Goal: Transaction & Acquisition: Purchase product/service

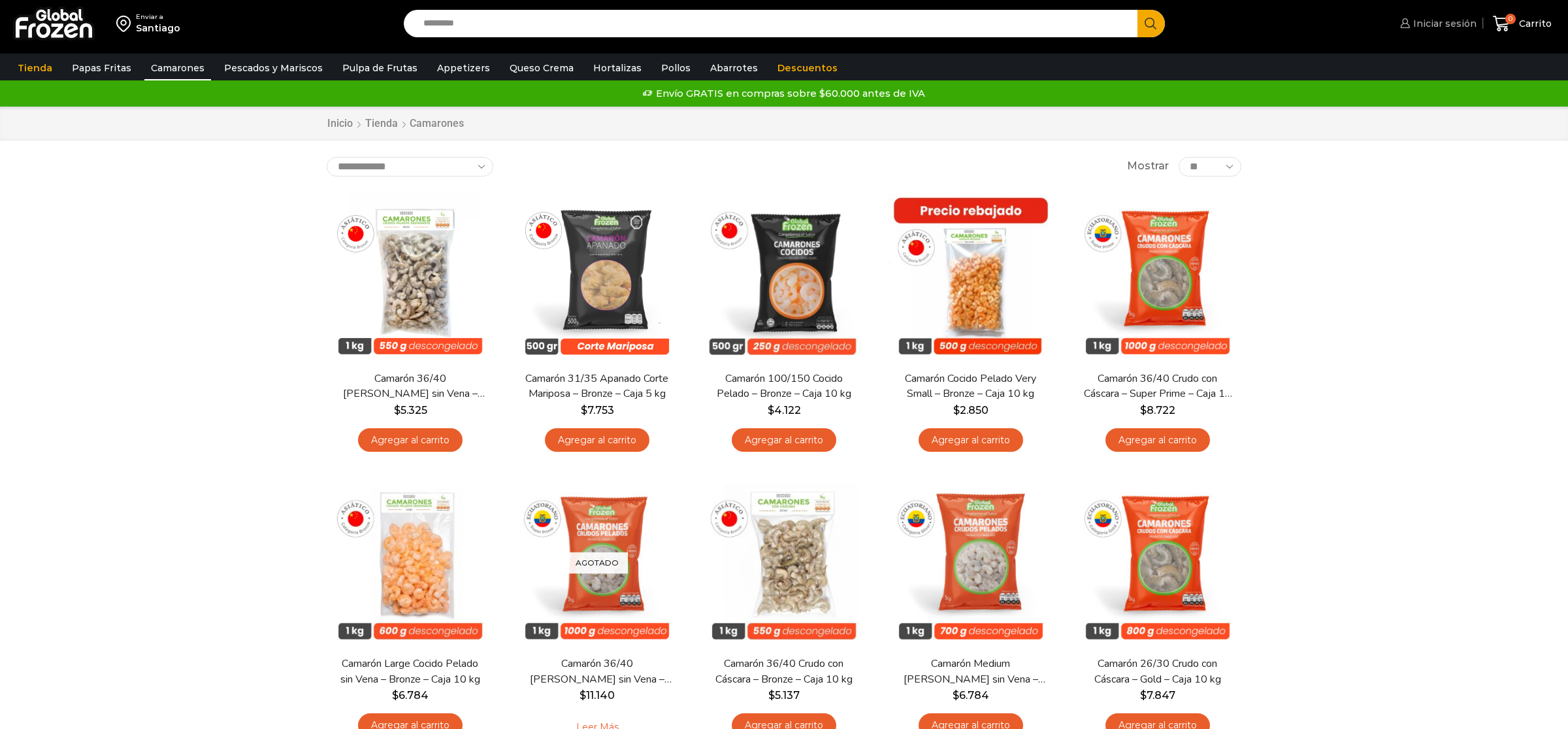
click at [1436, 30] on span "Iniciar sesión" at bounding box center [1443, 23] width 67 height 13
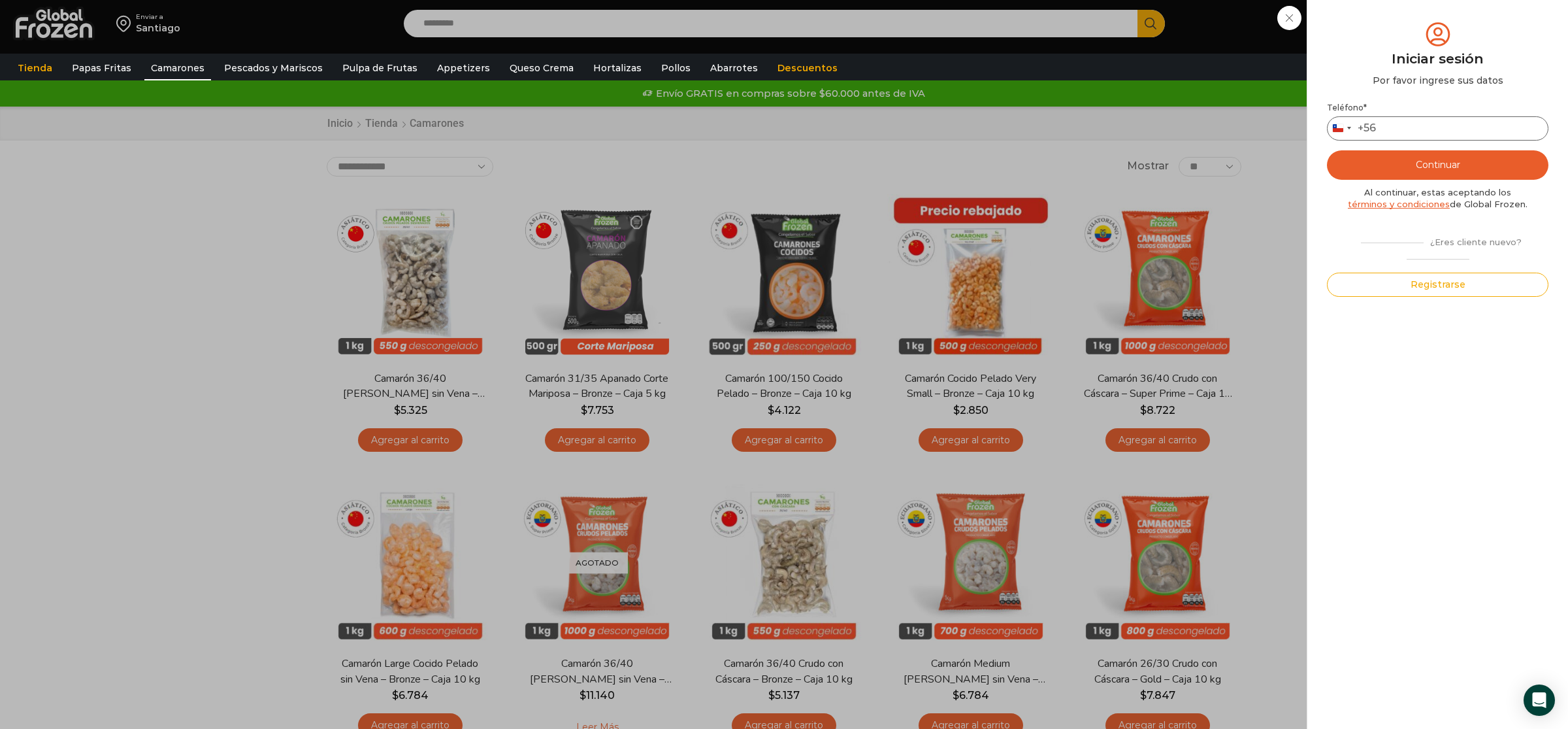
click at [1480, 130] on input "Teléfono *" at bounding box center [1438, 128] width 222 height 24
type input "*********"
click at [1445, 159] on button "Continuar" at bounding box center [1438, 165] width 222 height 30
click at [1348, 133] on input "text" at bounding box center [1346, 128] width 32 height 24
type input "*"
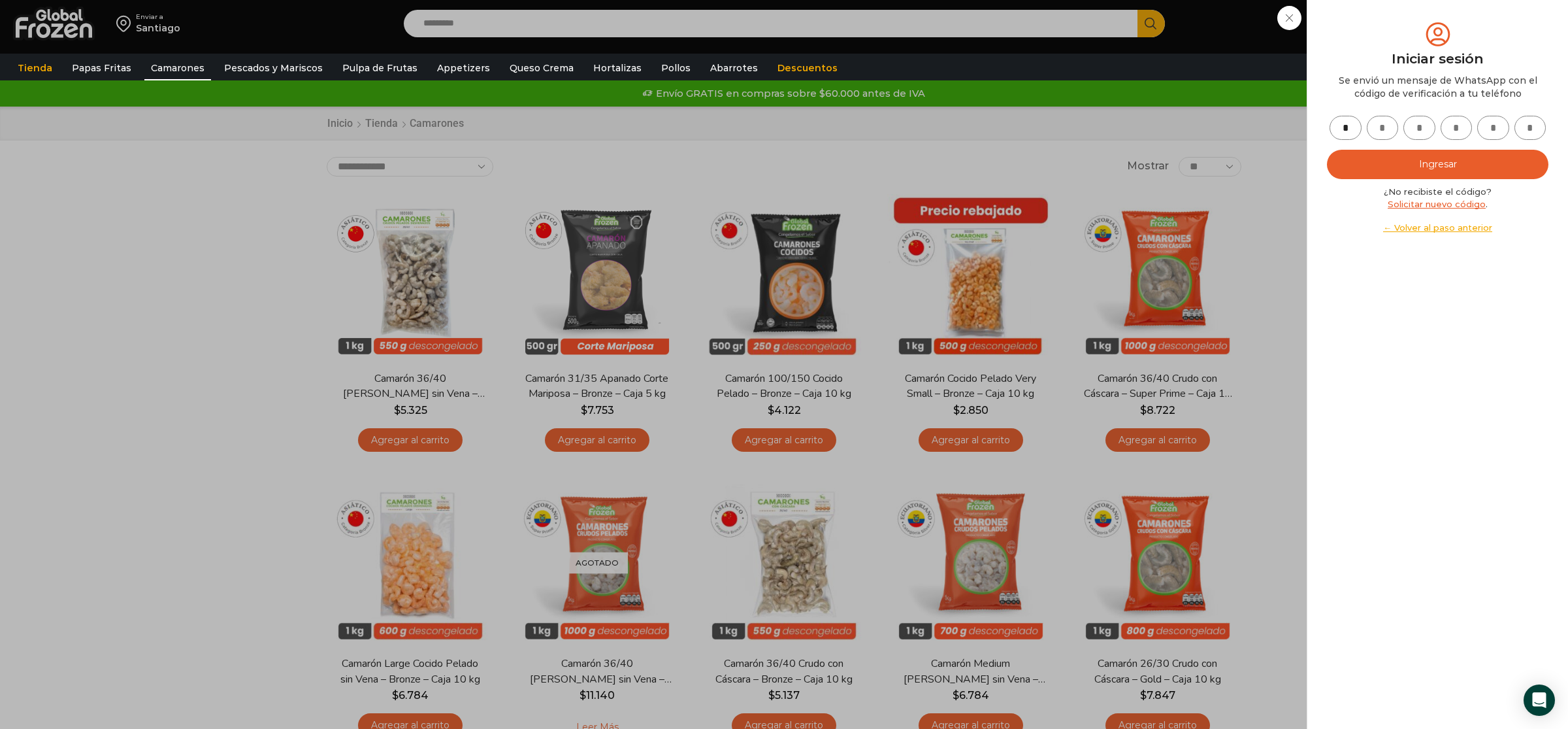
type input "*"
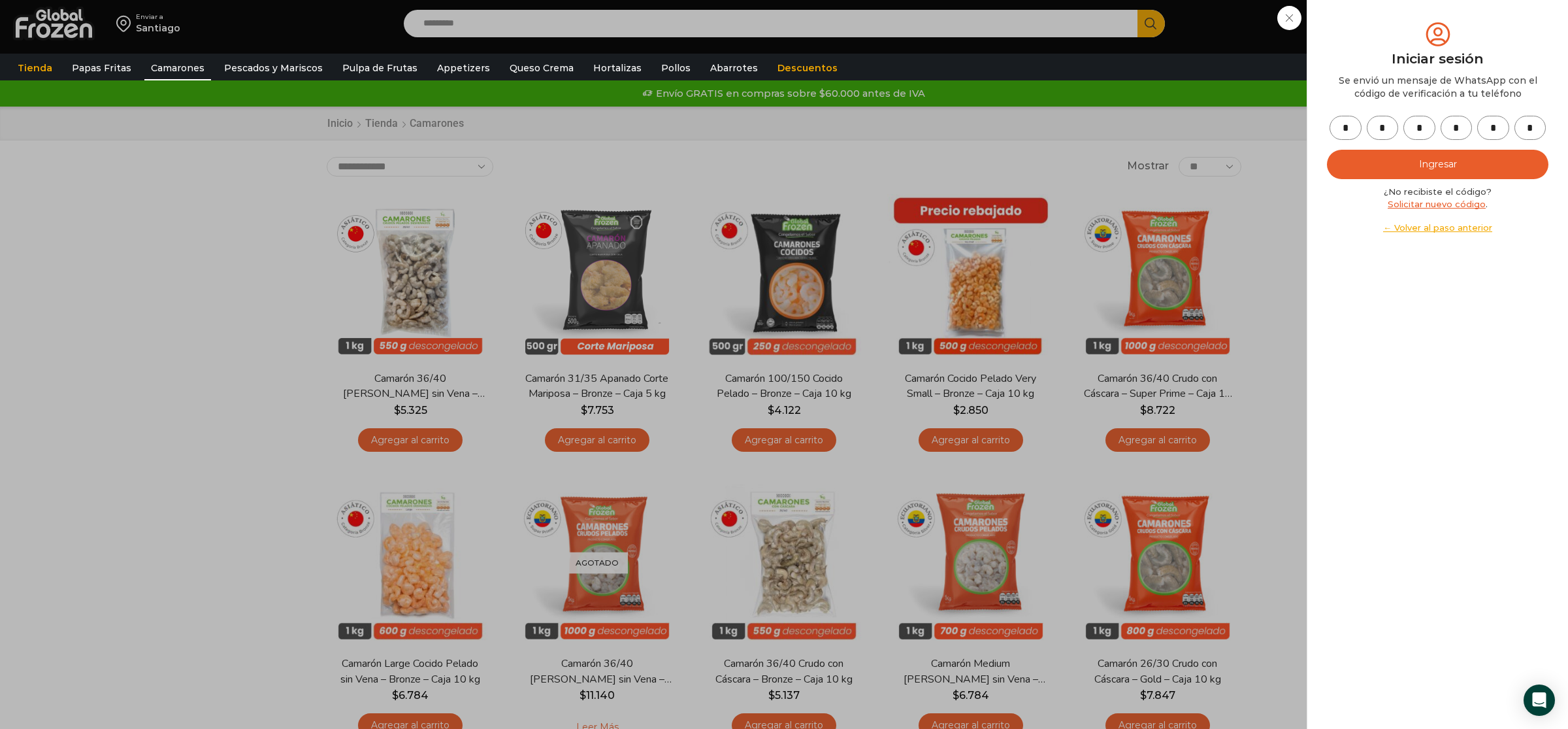
click at [1480, 153] on button "Ingresar" at bounding box center [1438, 164] width 222 height 30
click at [1449, 167] on button "Ingresar" at bounding box center [1438, 164] width 222 height 30
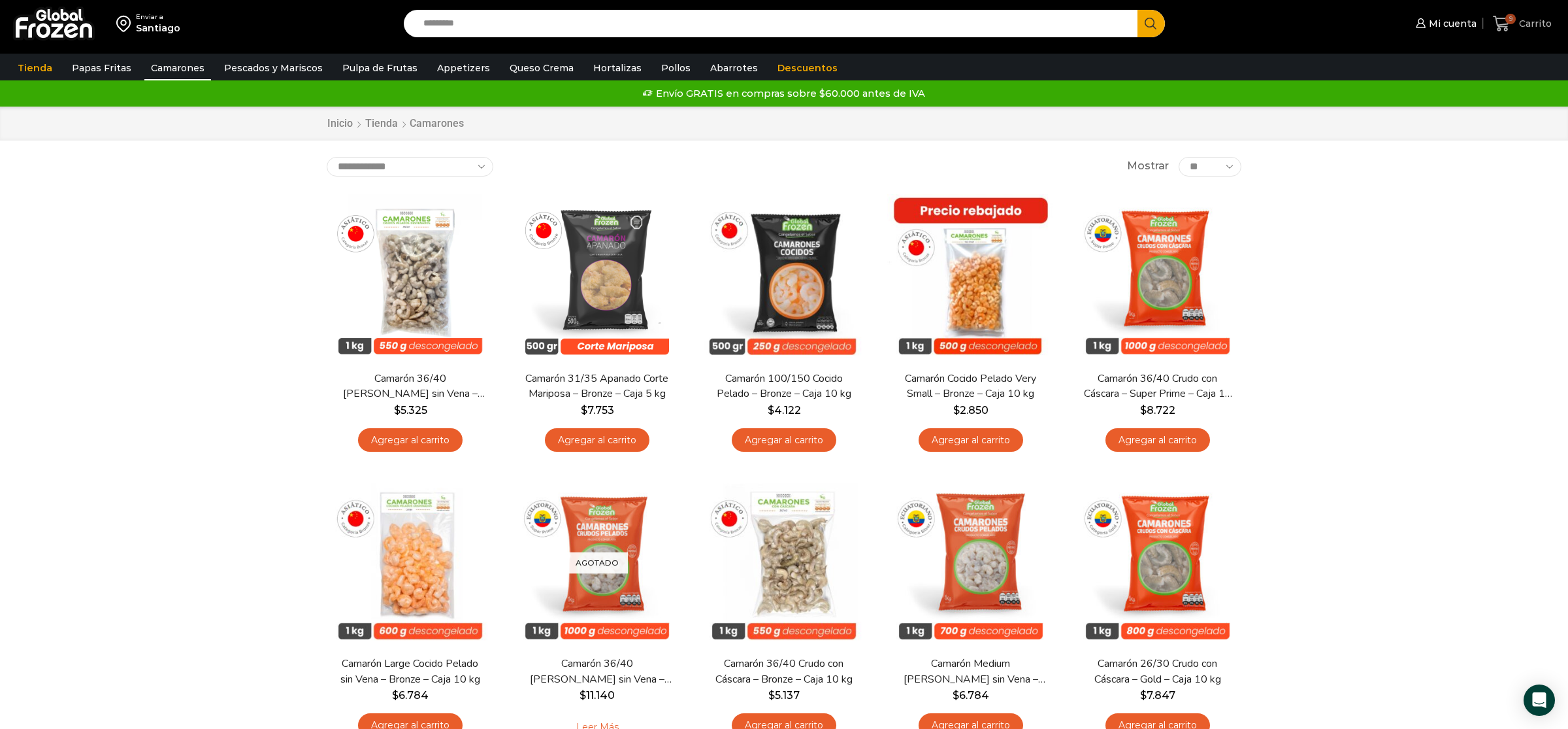
click at [1514, 22] on span "9" at bounding box center [1511, 19] width 10 height 10
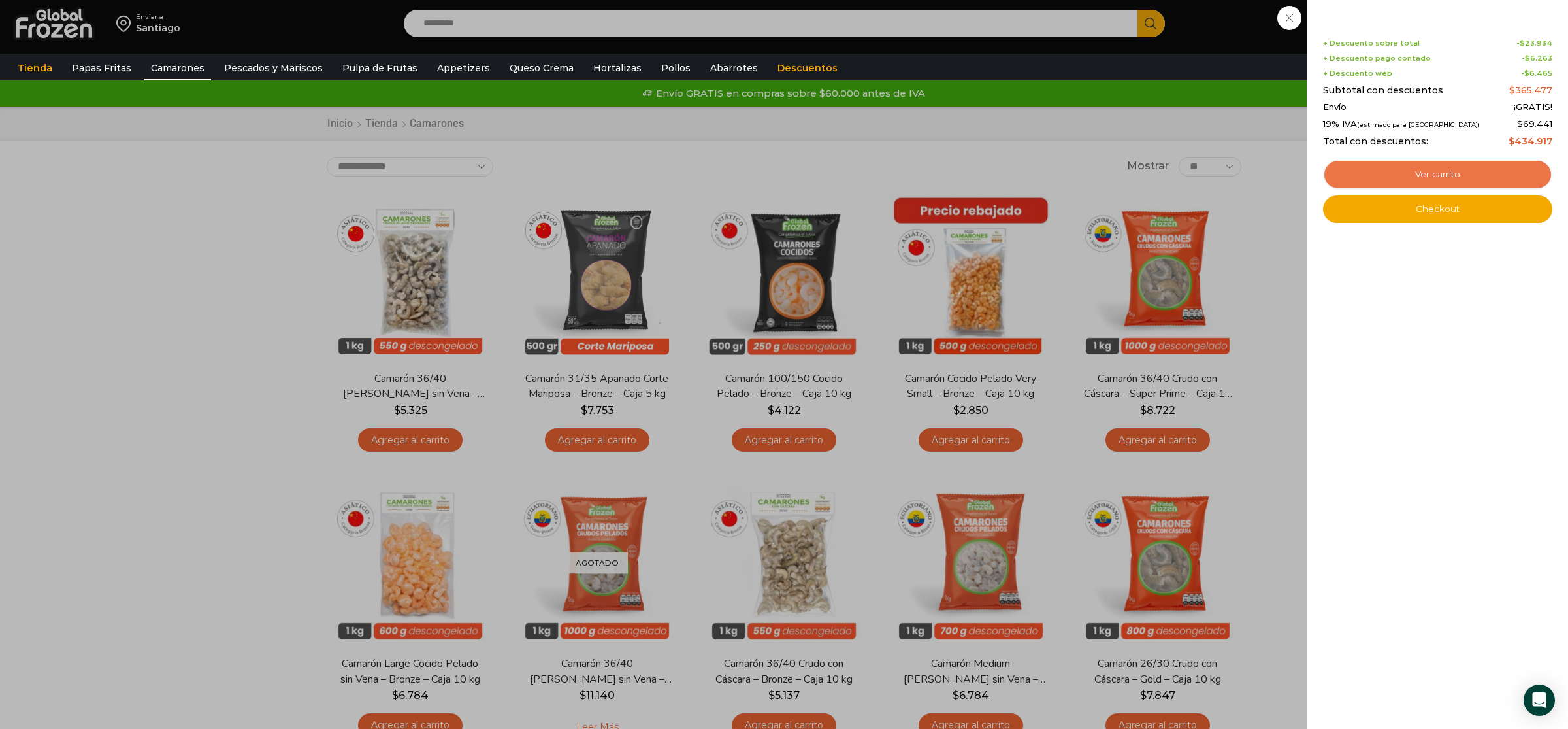
click at [1493, 172] on link "Ver carrito" at bounding box center [1438, 175] width 230 height 30
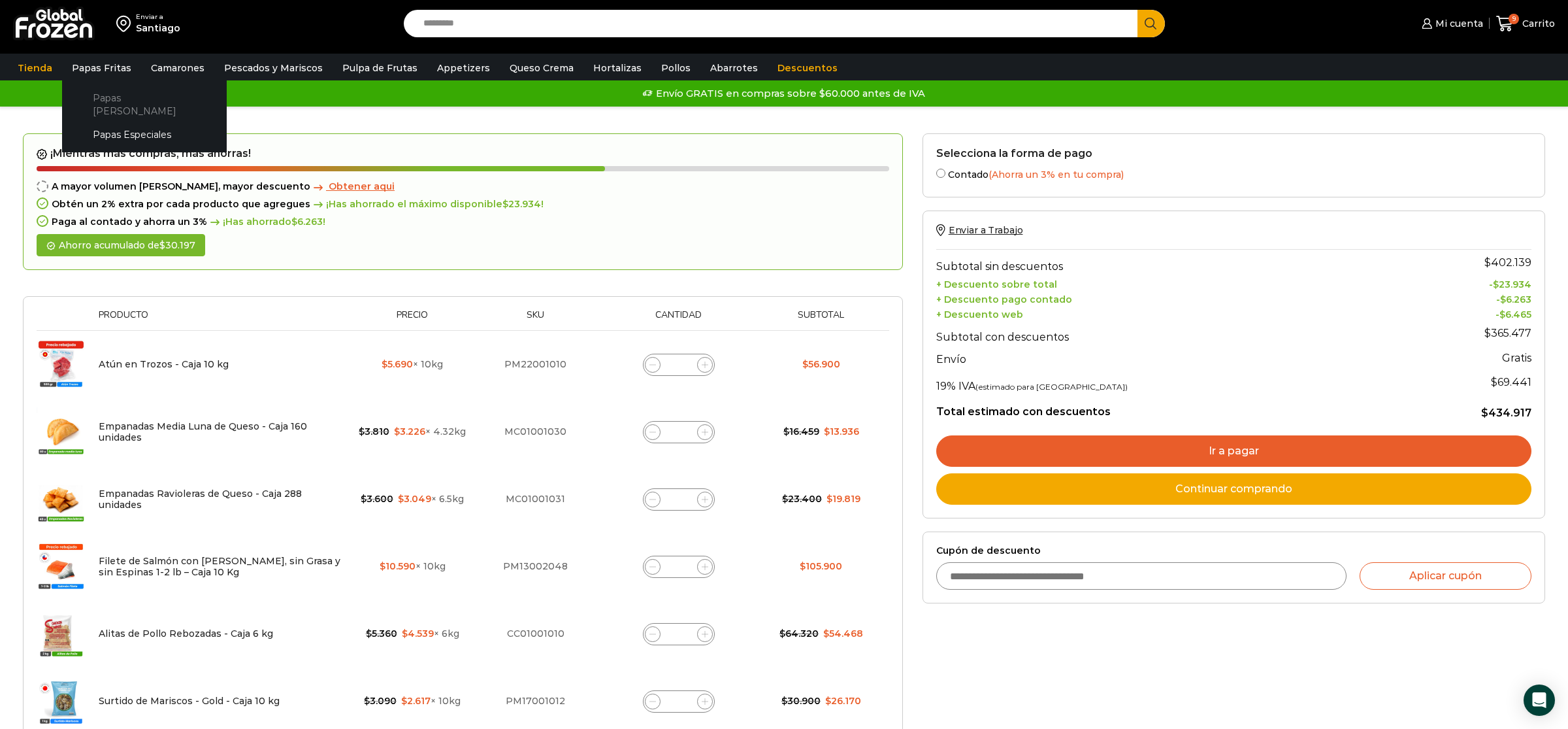
click at [120, 98] on link "Papas [PERSON_NAME]" at bounding box center [144, 104] width 138 height 37
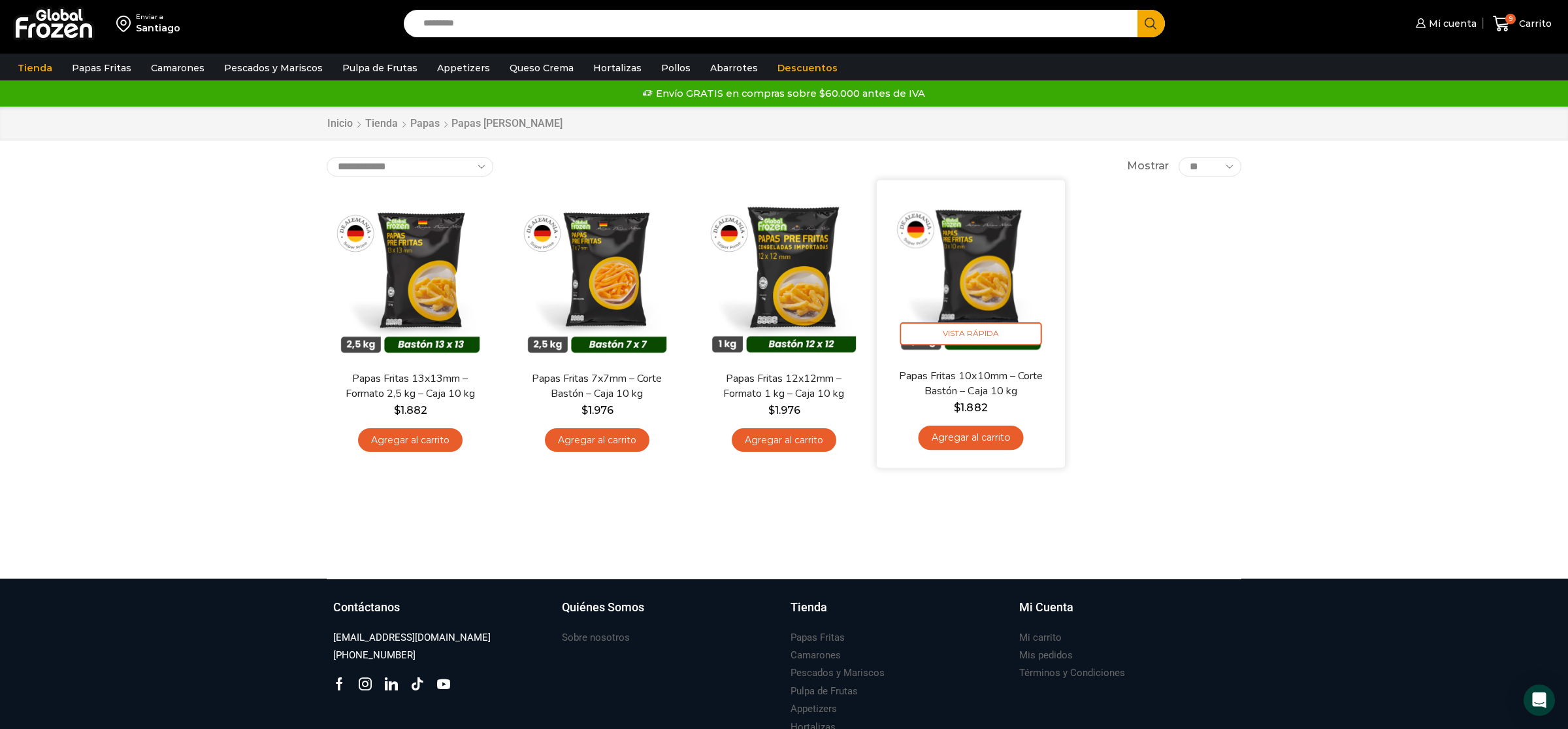
click at [950, 436] on link "Agregar al carrito" at bounding box center [970, 437] width 105 height 24
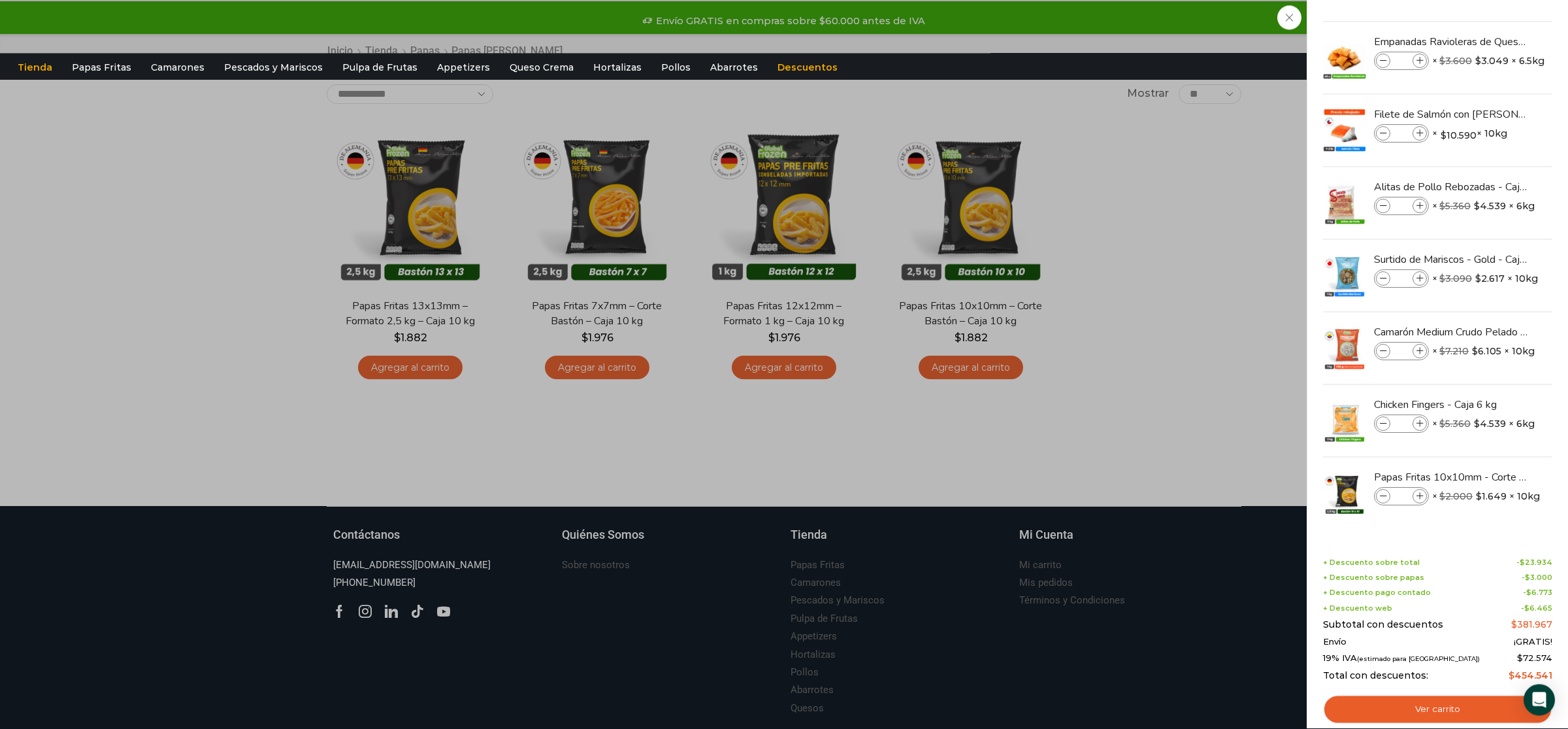
scroll to position [126, 0]
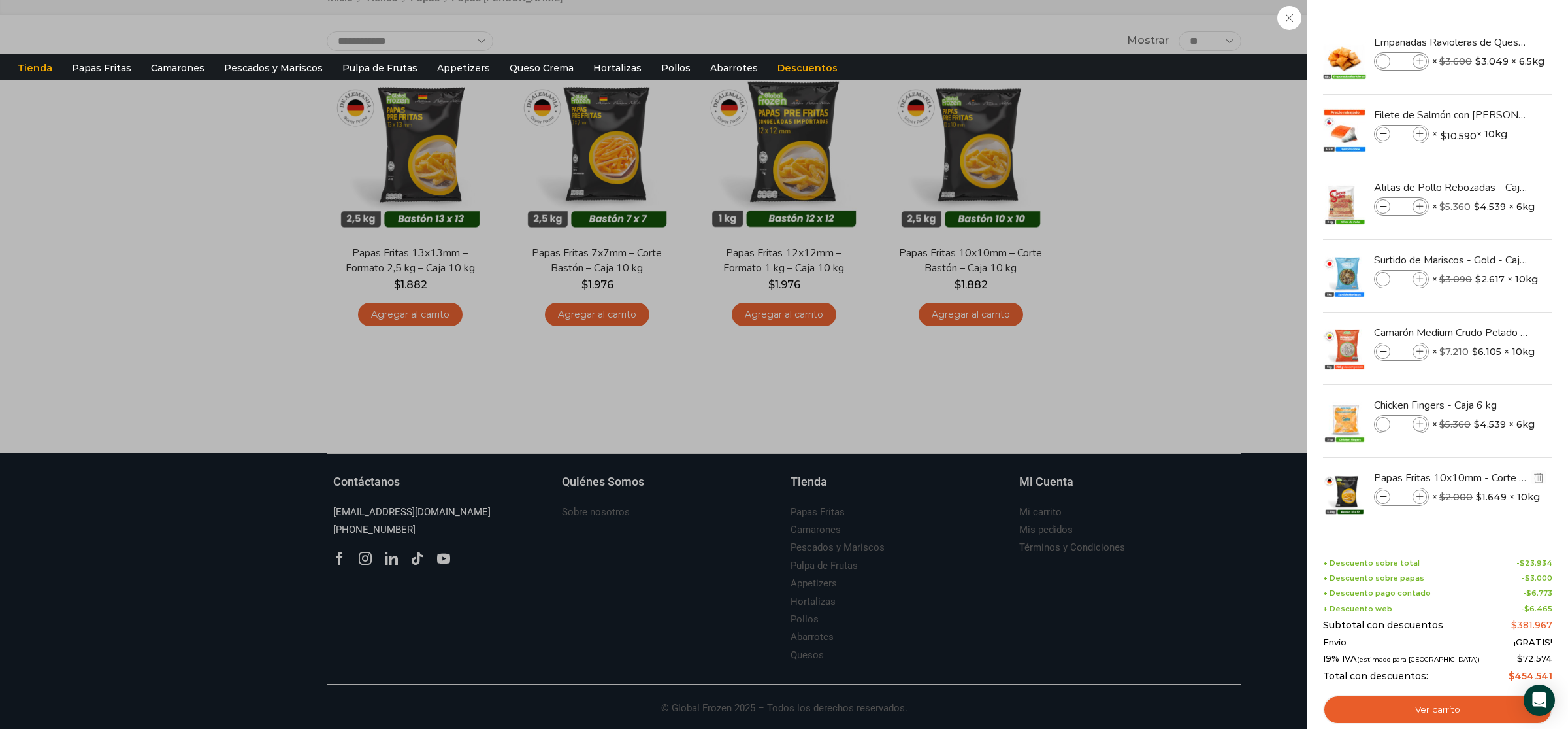
click at [1423, 497] on icon at bounding box center [1420, 497] width 7 height 7
type input "*"
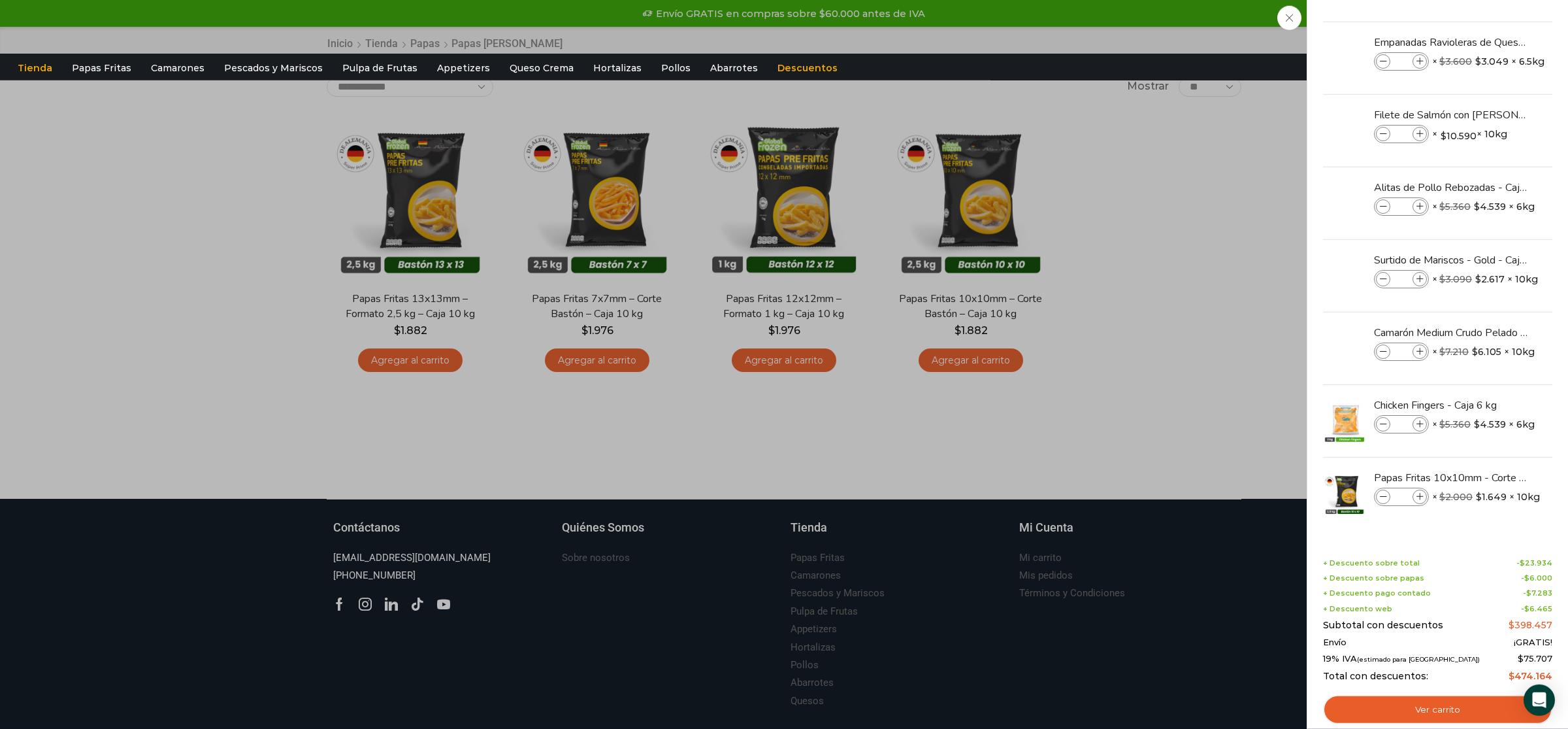
scroll to position [0, 0]
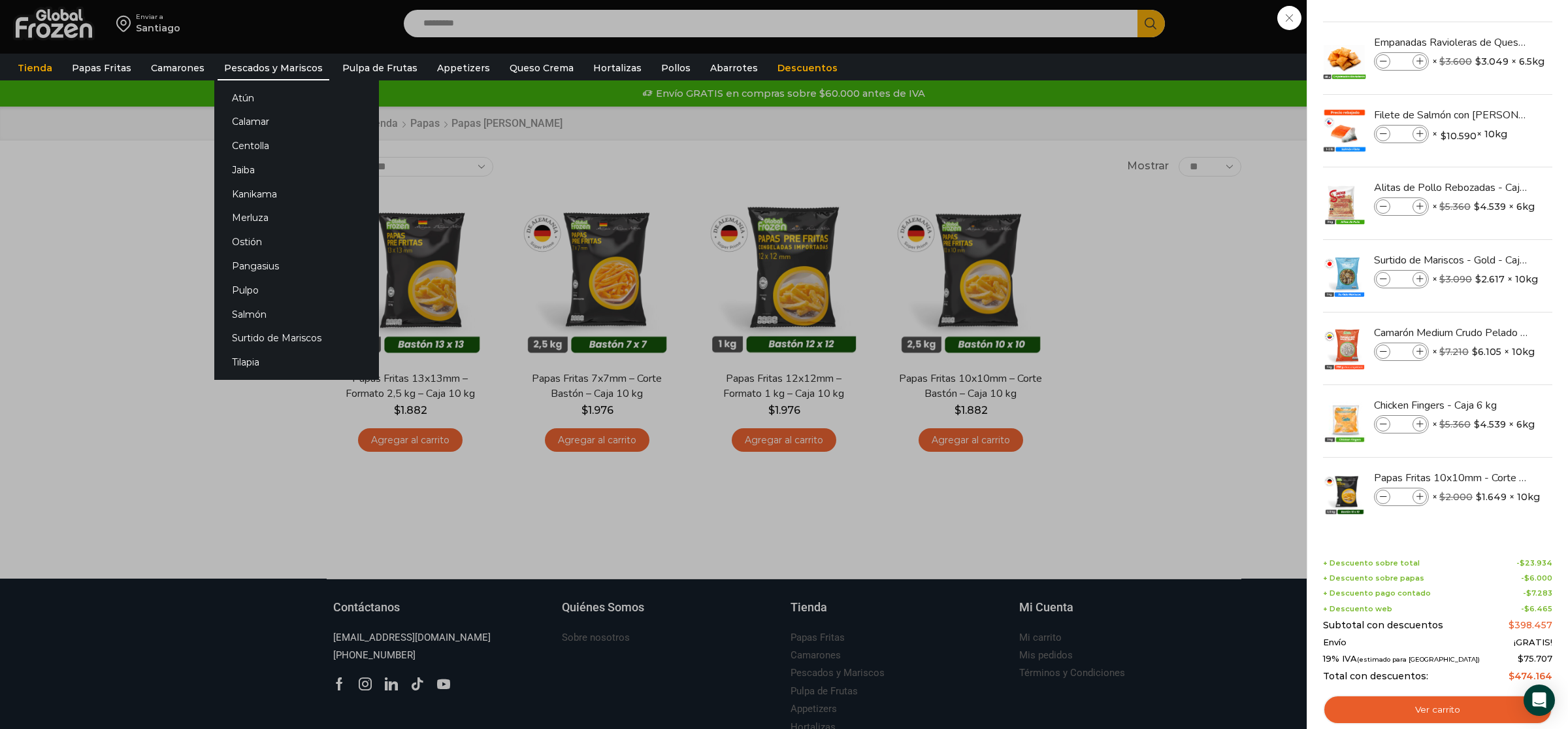
click at [271, 77] on link "Pescados y Mariscos" at bounding box center [273, 68] width 112 height 25
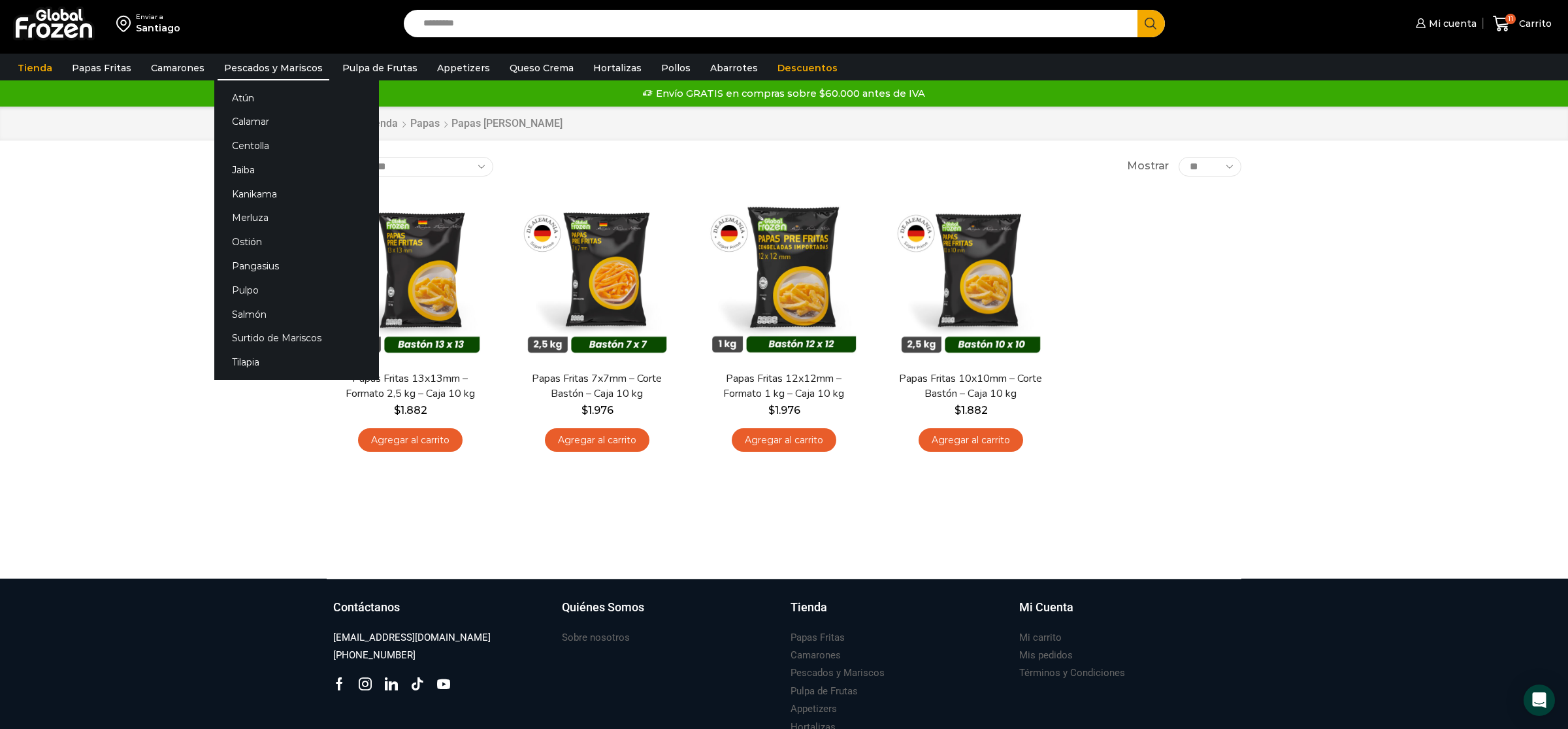
scroll to position [143, 0]
click at [259, 57] on link "Pescados y Mariscos" at bounding box center [273, 68] width 112 height 25
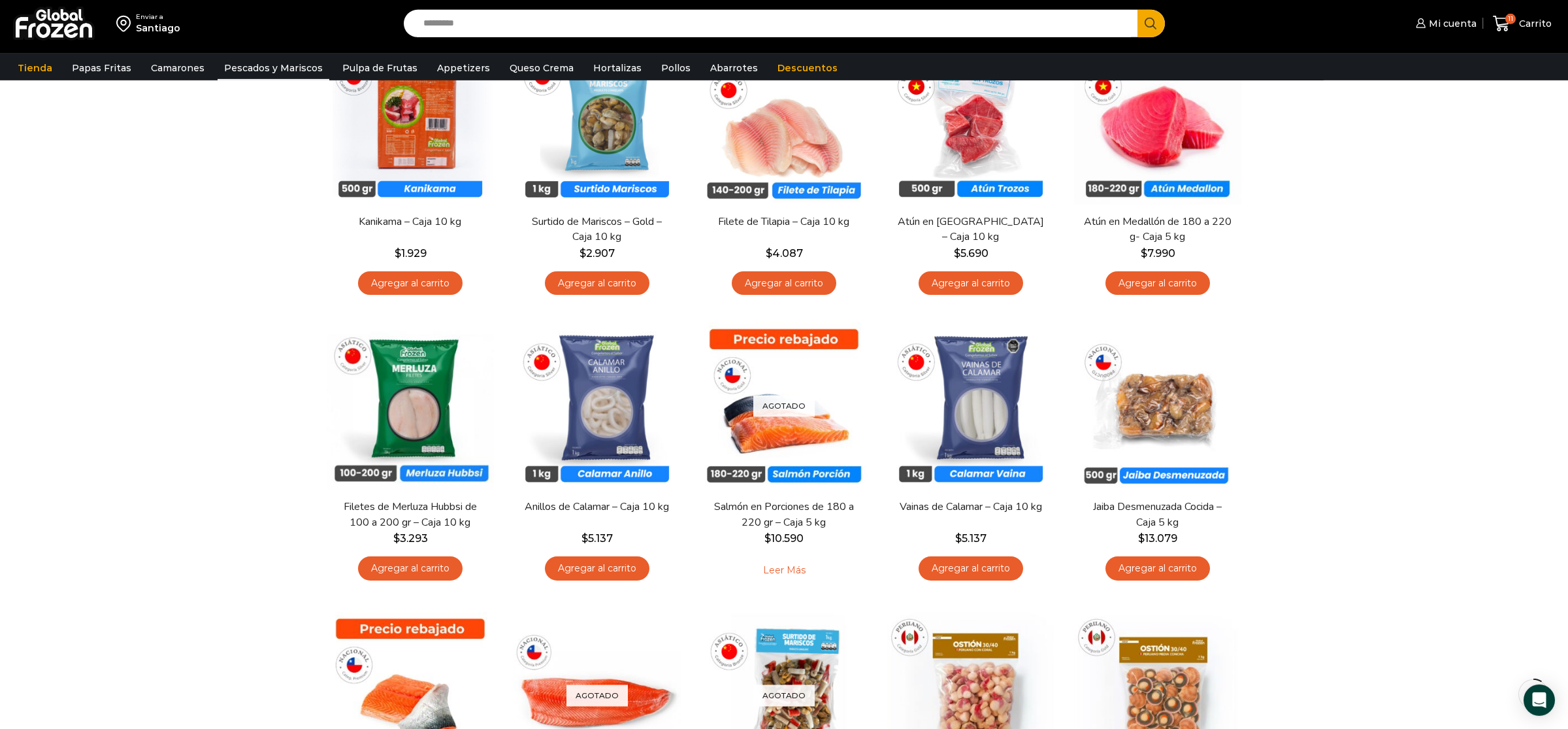
scroll to position [206, 0]
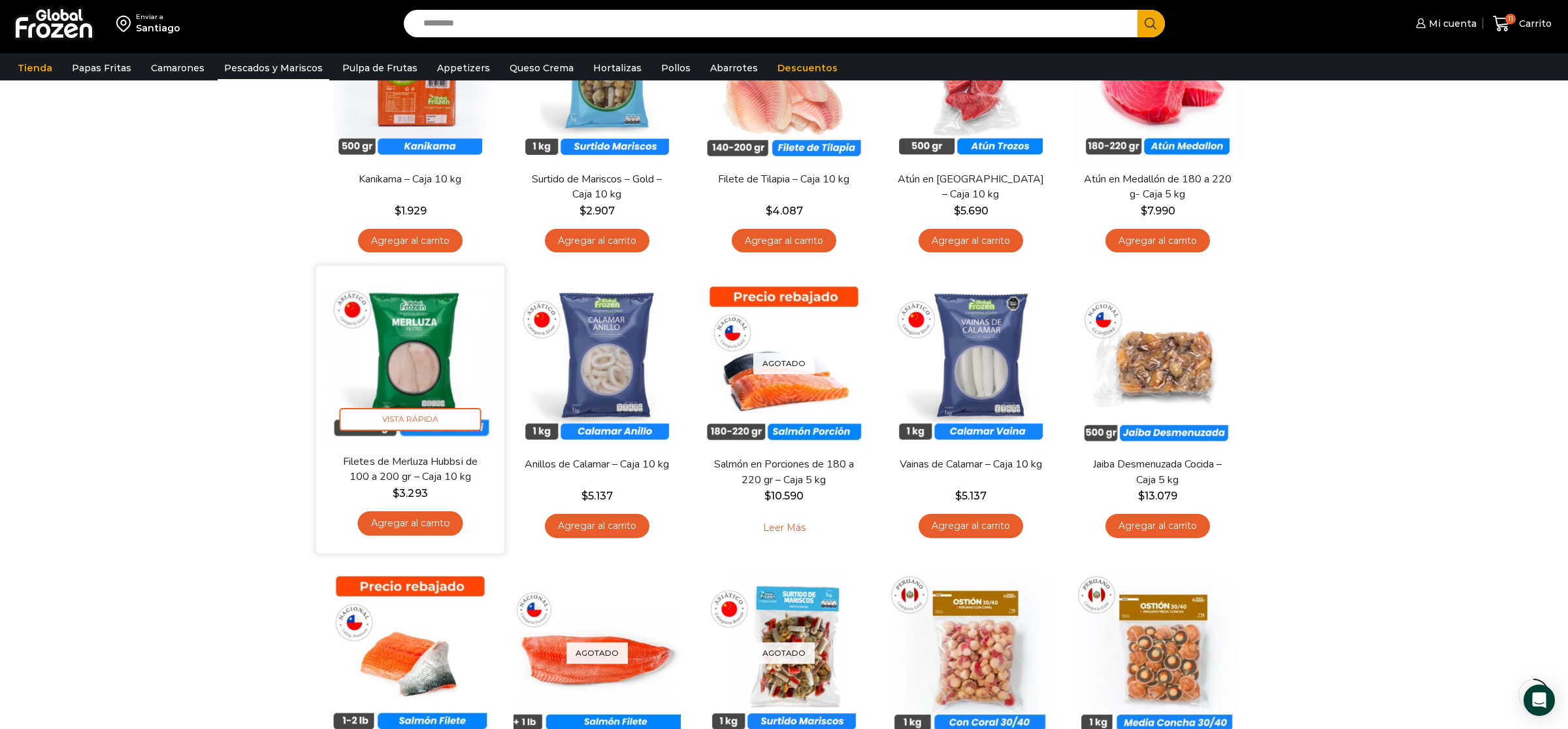
click at [435, 524] on link "Agregar al carrito" at bounding box center [410, 523] width 105 height 24
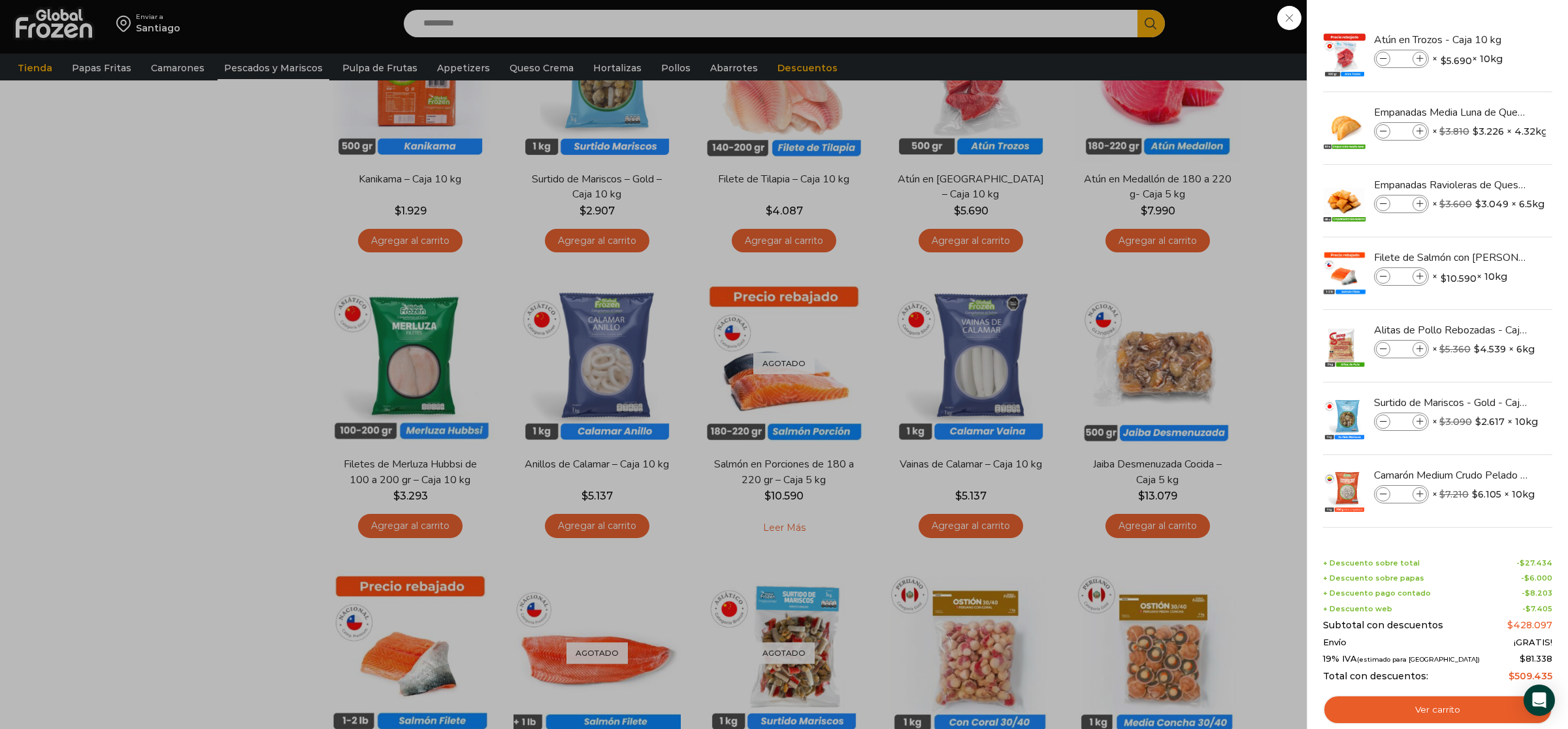
click at [1490, 39] on div "12 Carrito 12 12 Shopping Cart *" at bounding box center [1522, 24] width 65 height 30
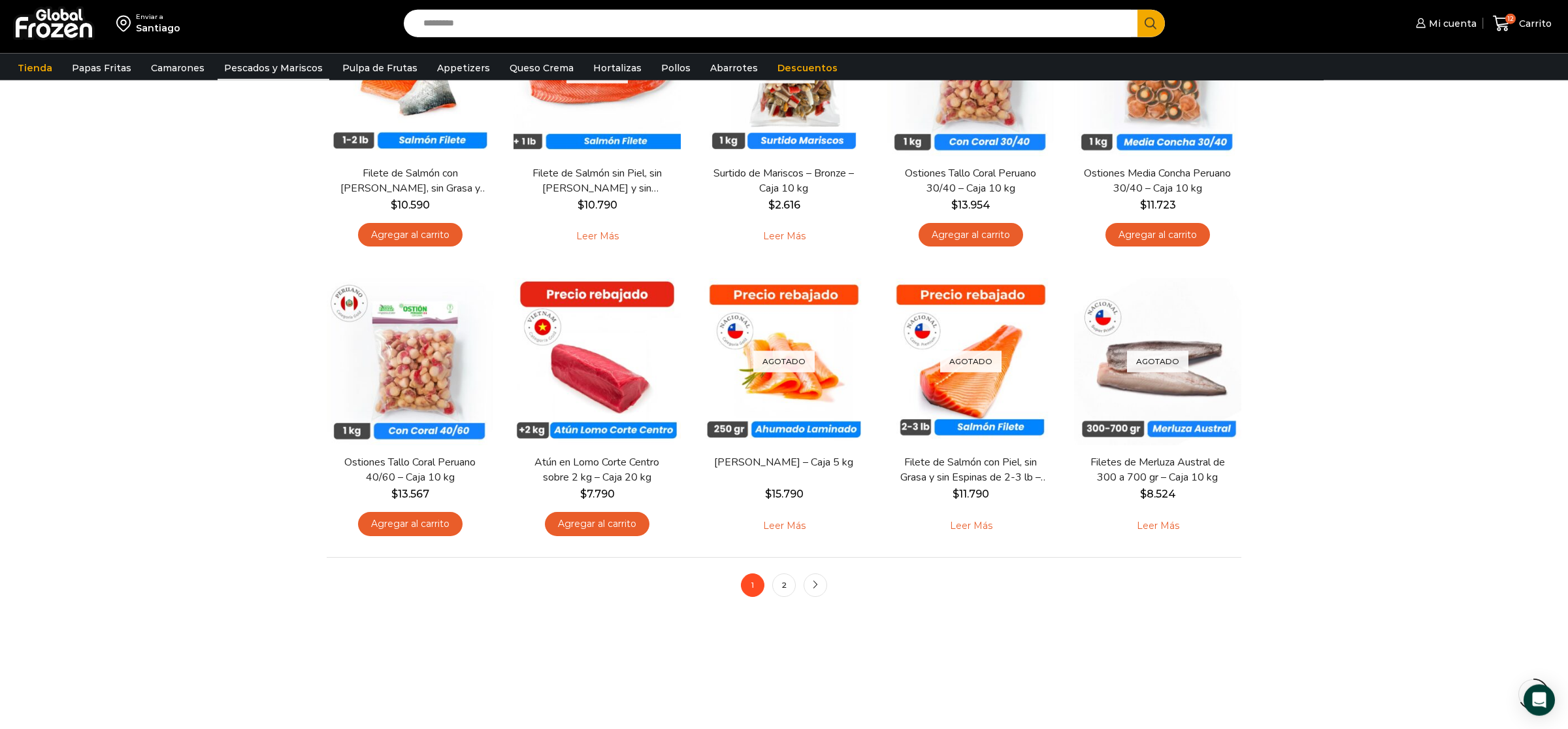
scroll to position [824, 0]
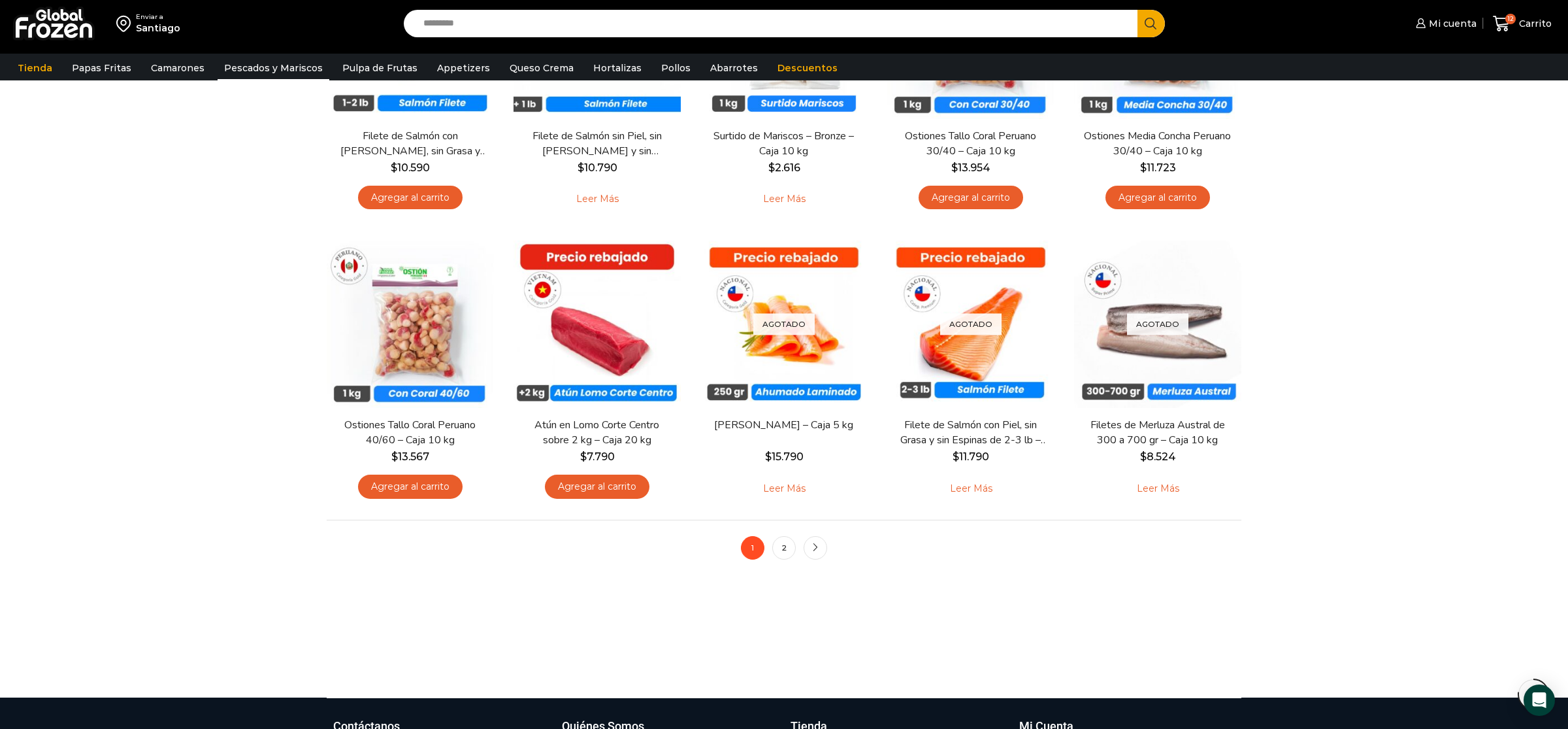
click at [794, 559] on li "2" at bounding box center [784, 548] width 23 height 23
click at [787, 555] on link "2" at bounding box center [784, 548] width 23 height 23
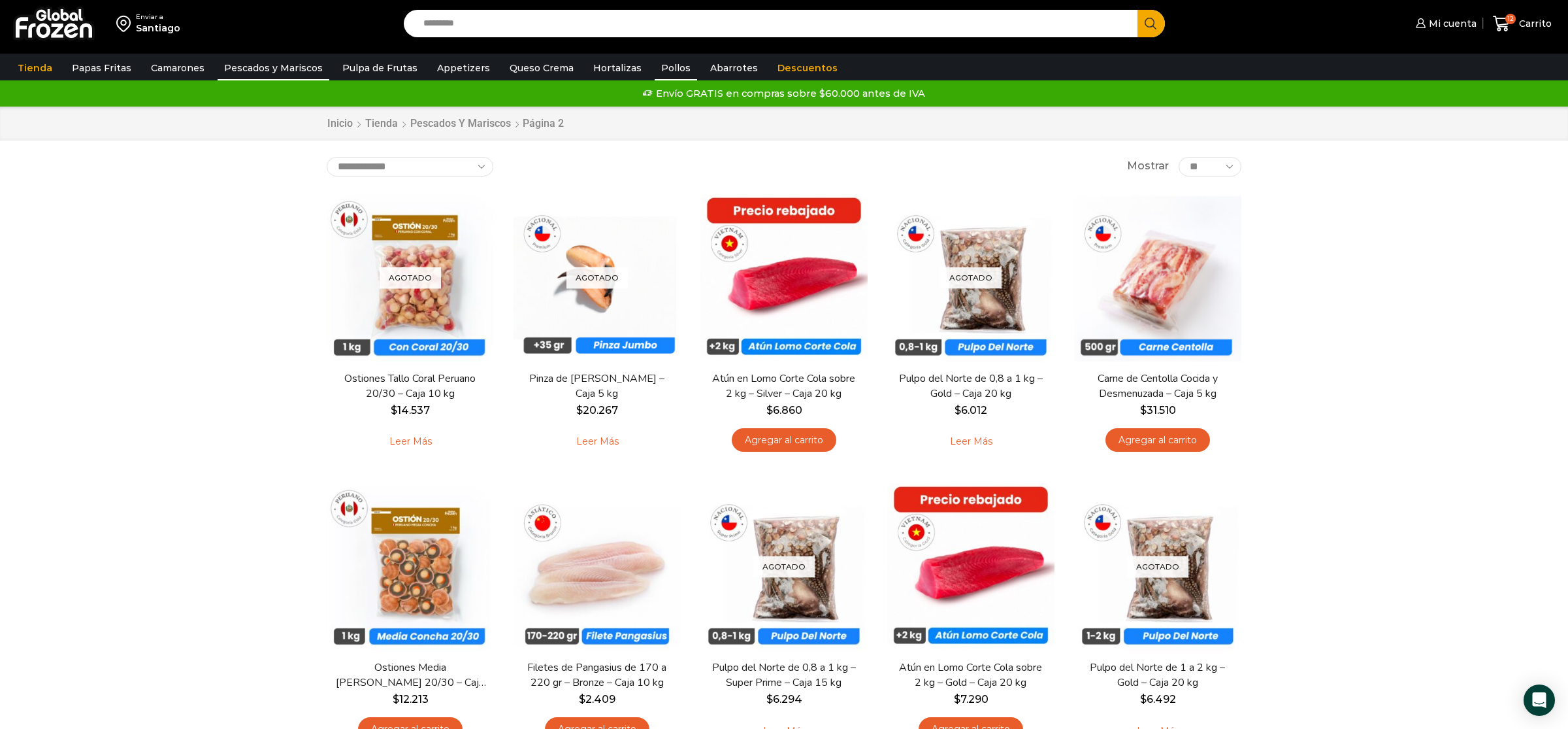
click at [665, 72] on link "Pollos" at bounding box center [676, 68] width 43 height 25
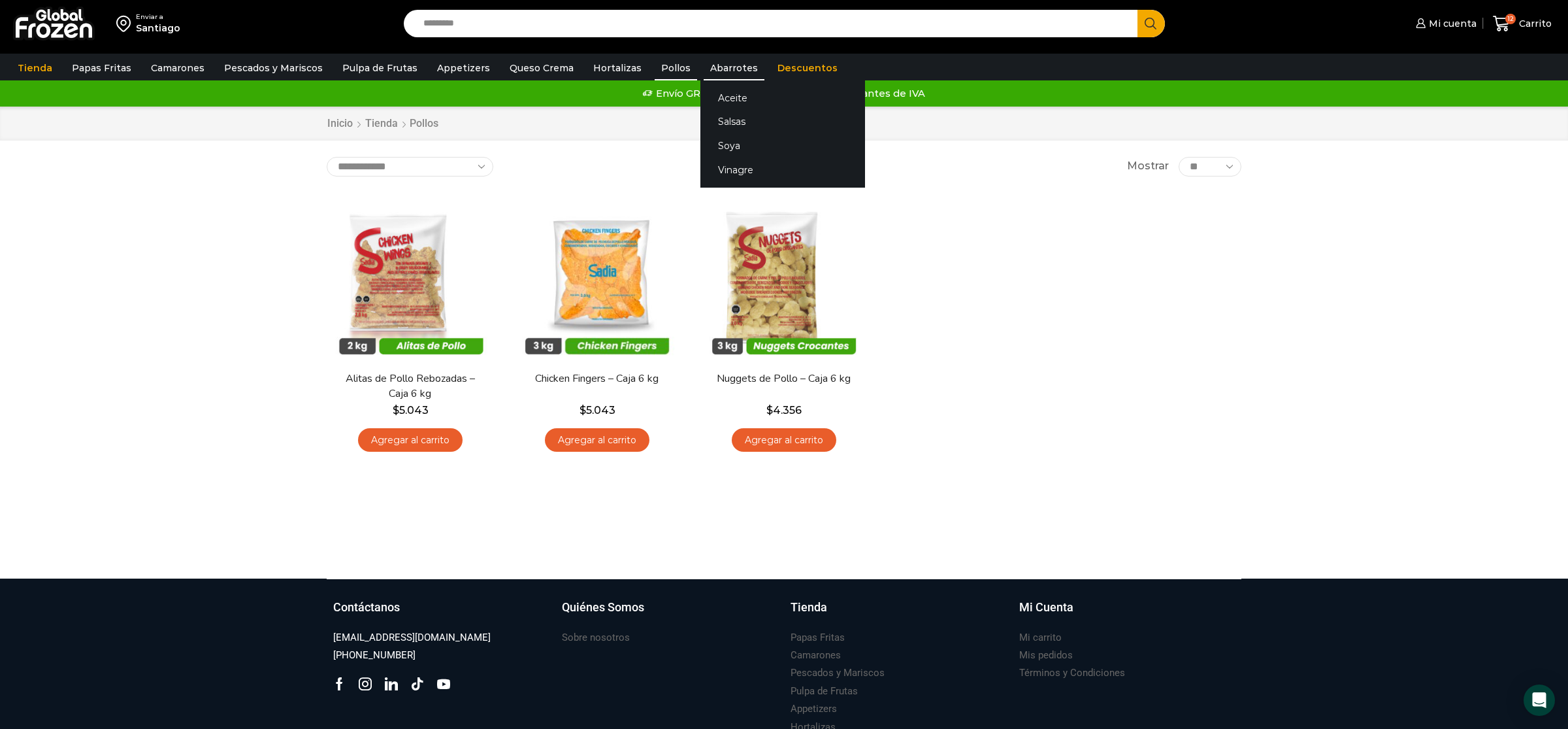
click at [718, 67] on link "Abarrotes" at bounding box center [734, 68] width 61 height 25
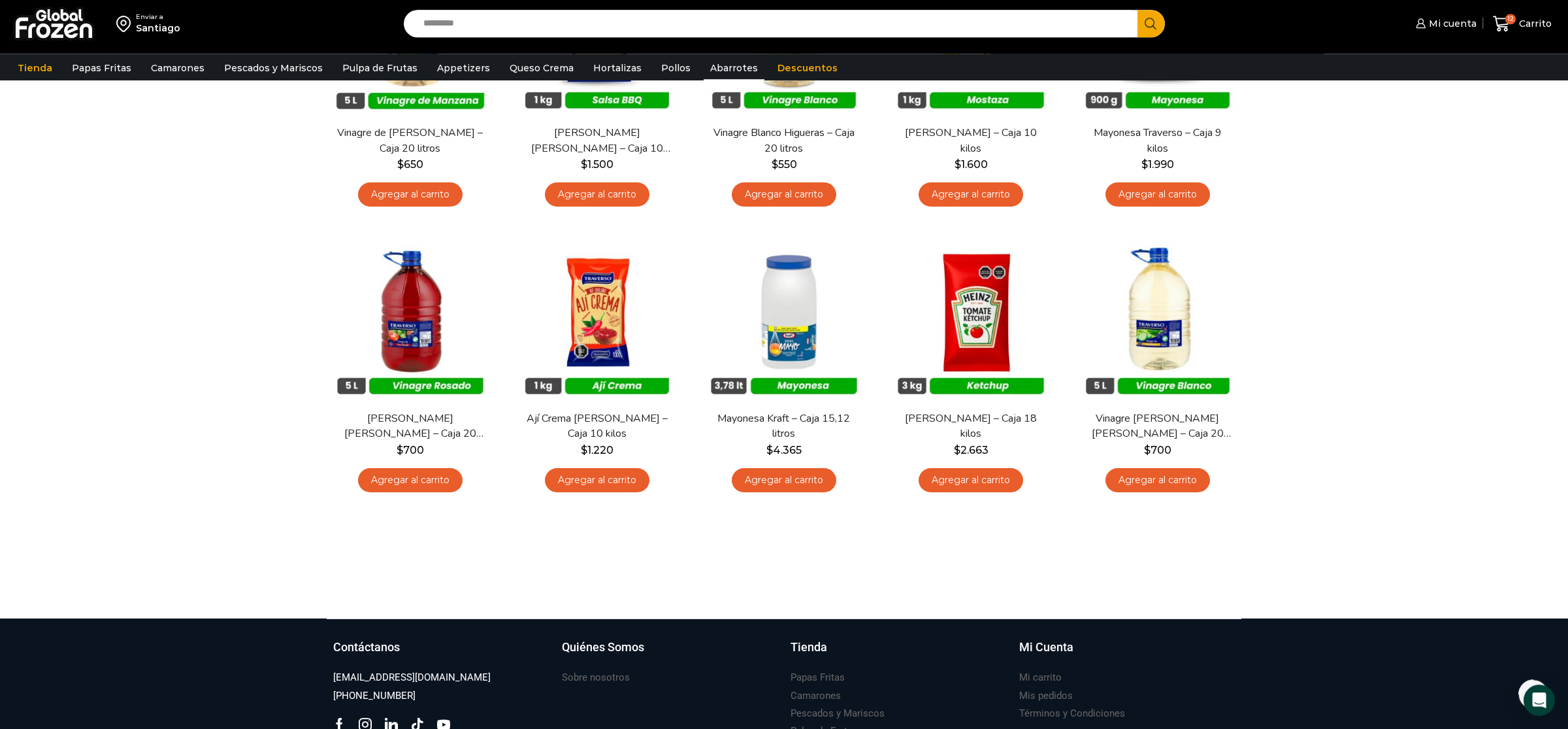
scroll to position [549, 0]
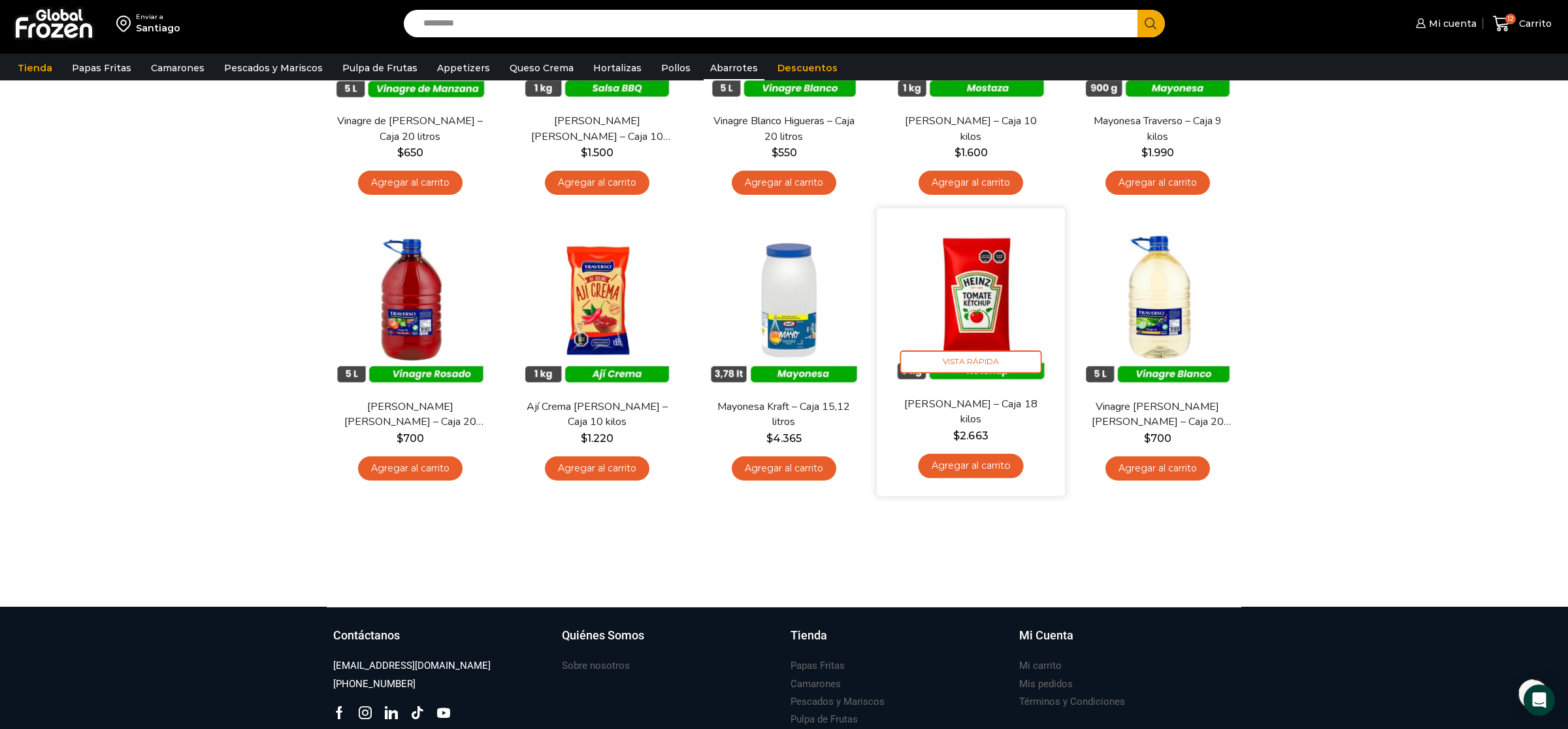
click at [999, 467] on link "Agregar al carrito" at bounding box center [970, 465] width 105 height 24
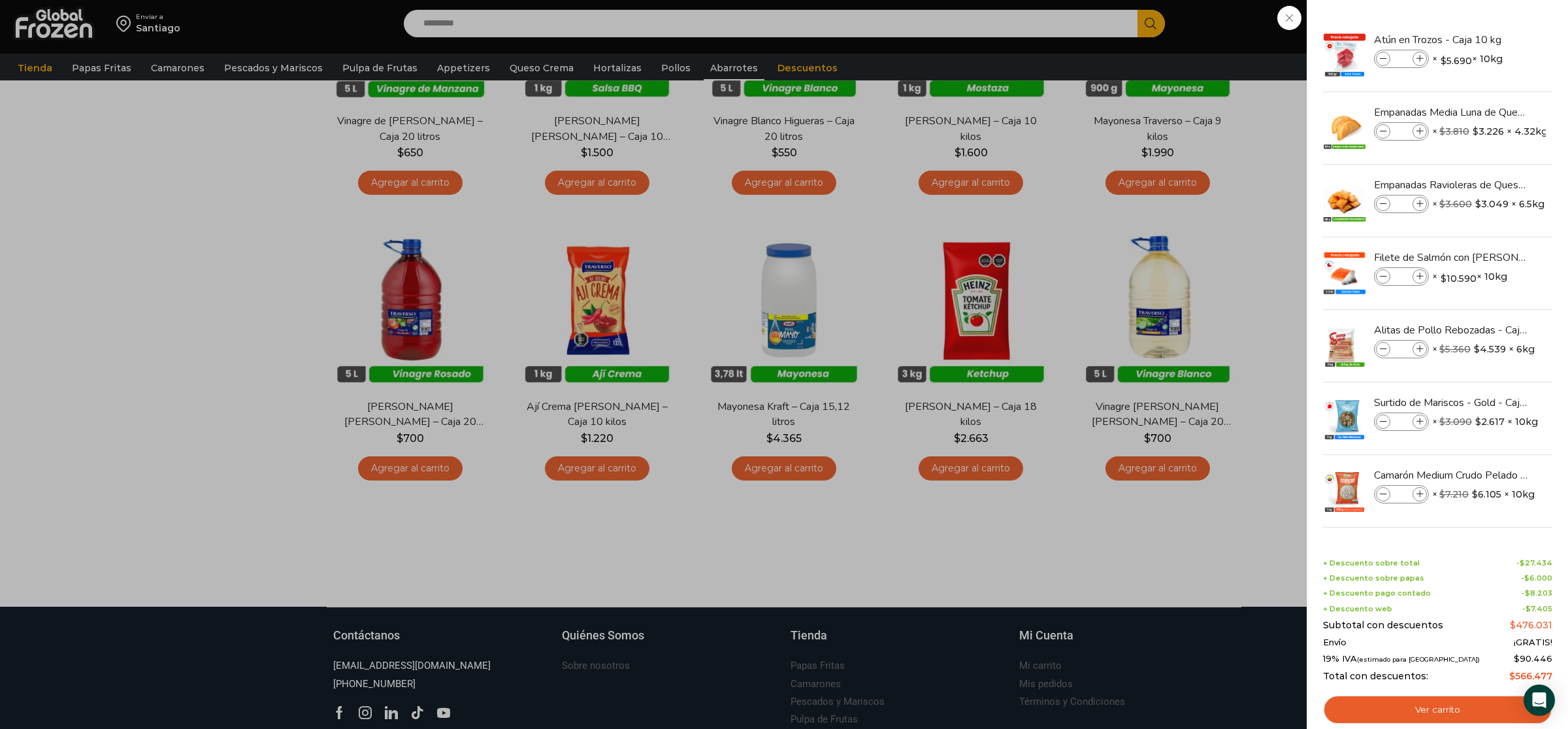
click at [1490, 39] on div "13 Carrito 13 13 Shopping Cart *" at bounding box center [1522, 24] width 65 height 30
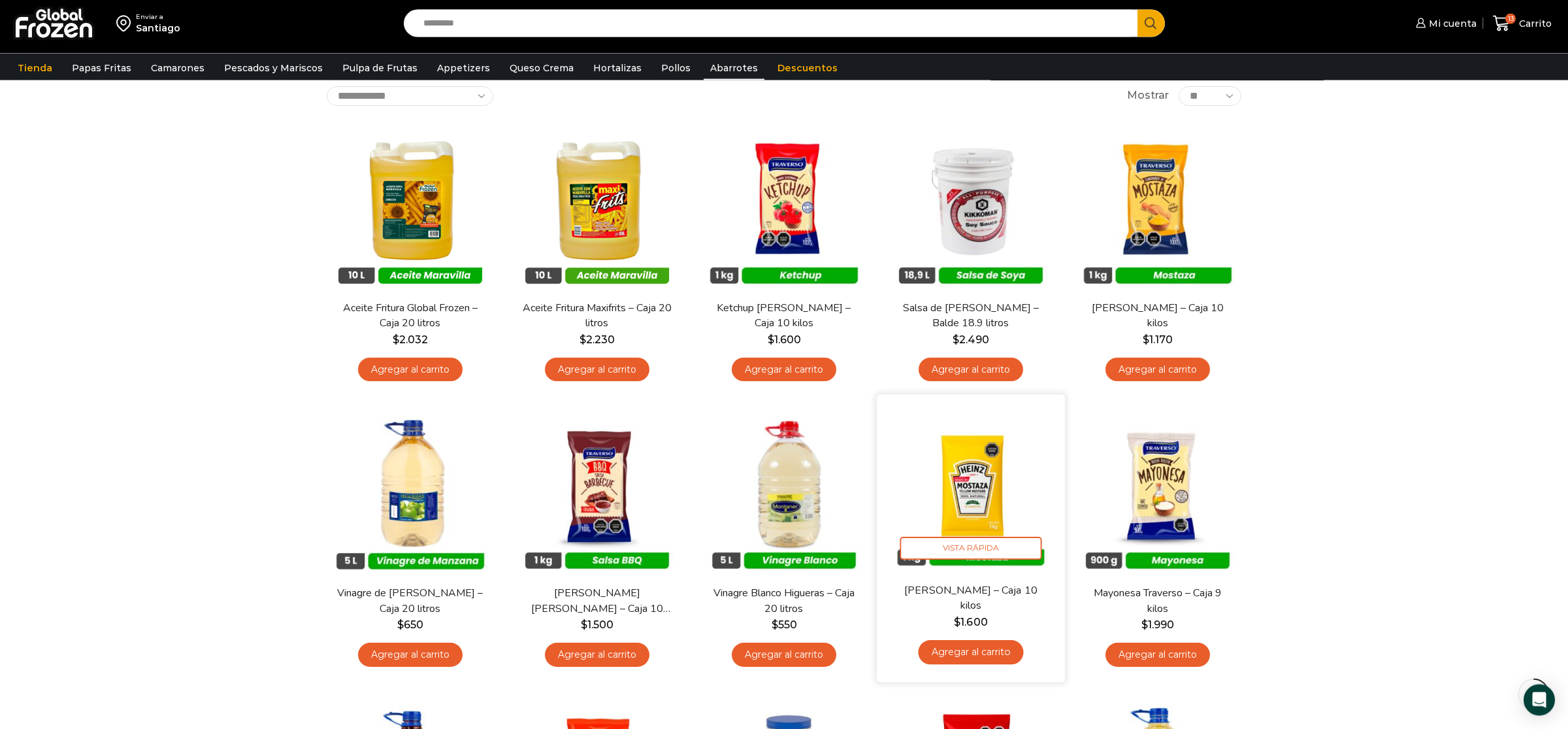
scroll to position [0, 0]
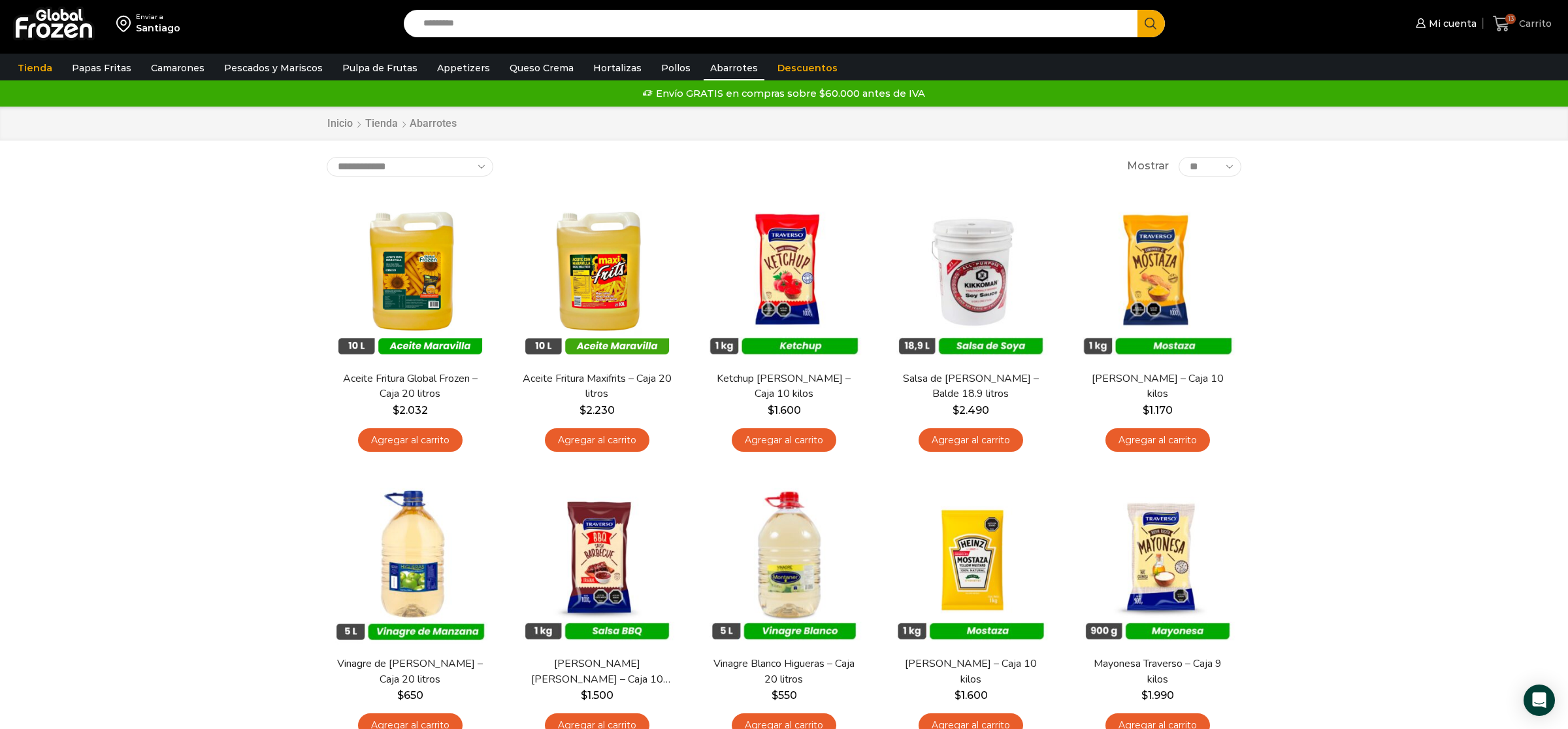
click at [1515, 23] on span "13" at bounding box center [1505, 24] width 23 height 17
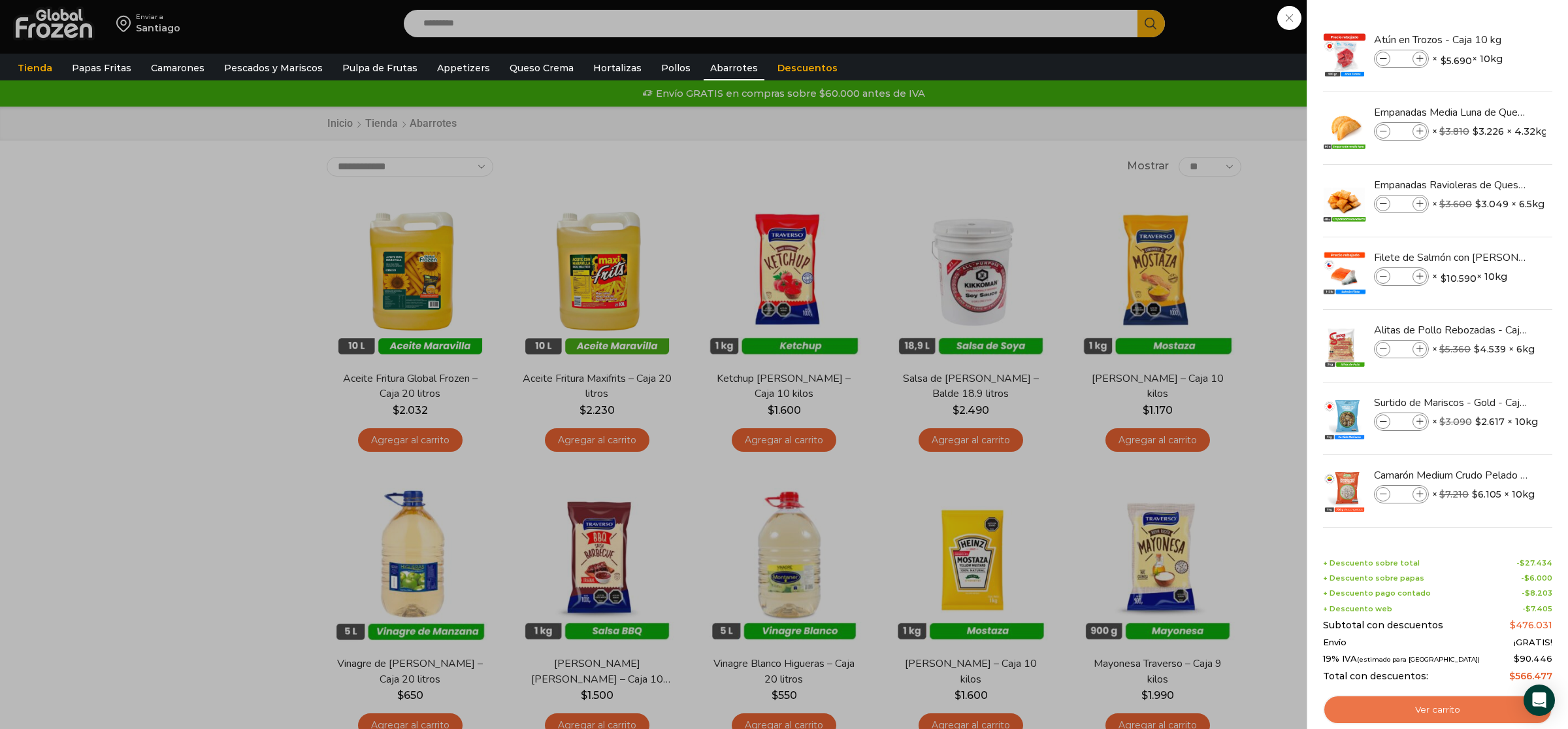
click at [1421, 719] on link "Ver carrito" at bounding box center [1438, 710] width 230 height 30
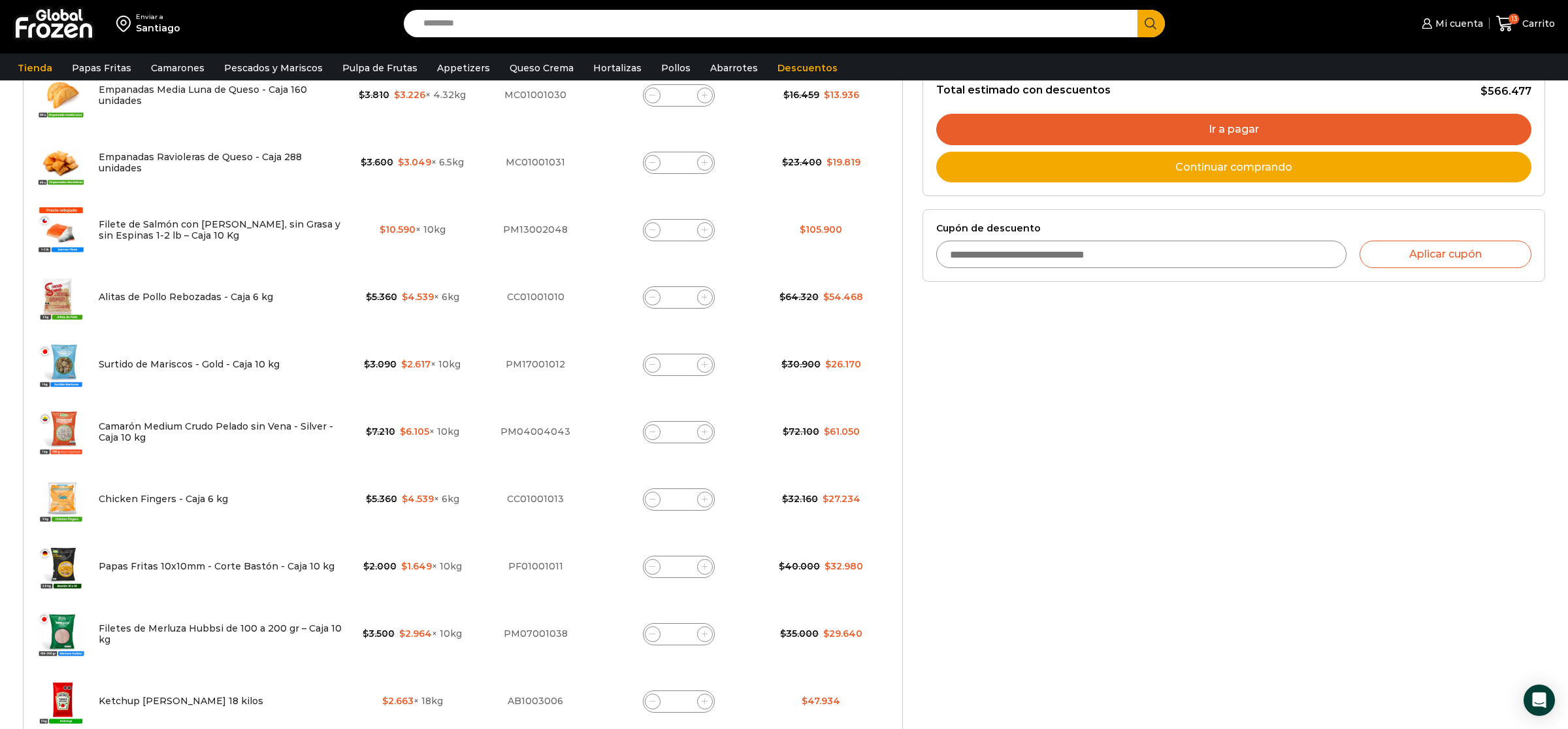
scroll to position [618, 0]
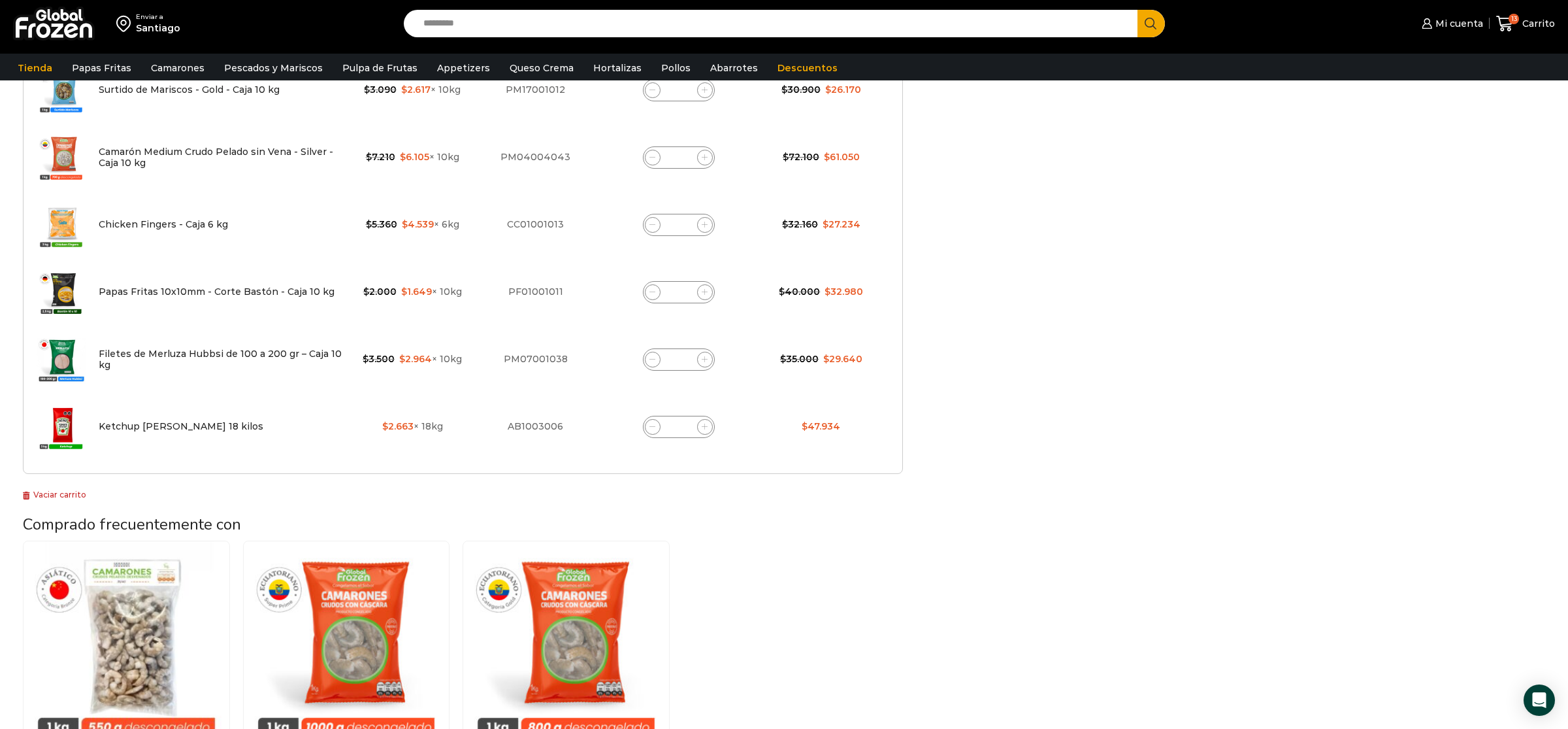
click at [653, 428] on icon at bounding box center [653, 427] width 6 height 6
type input "*"
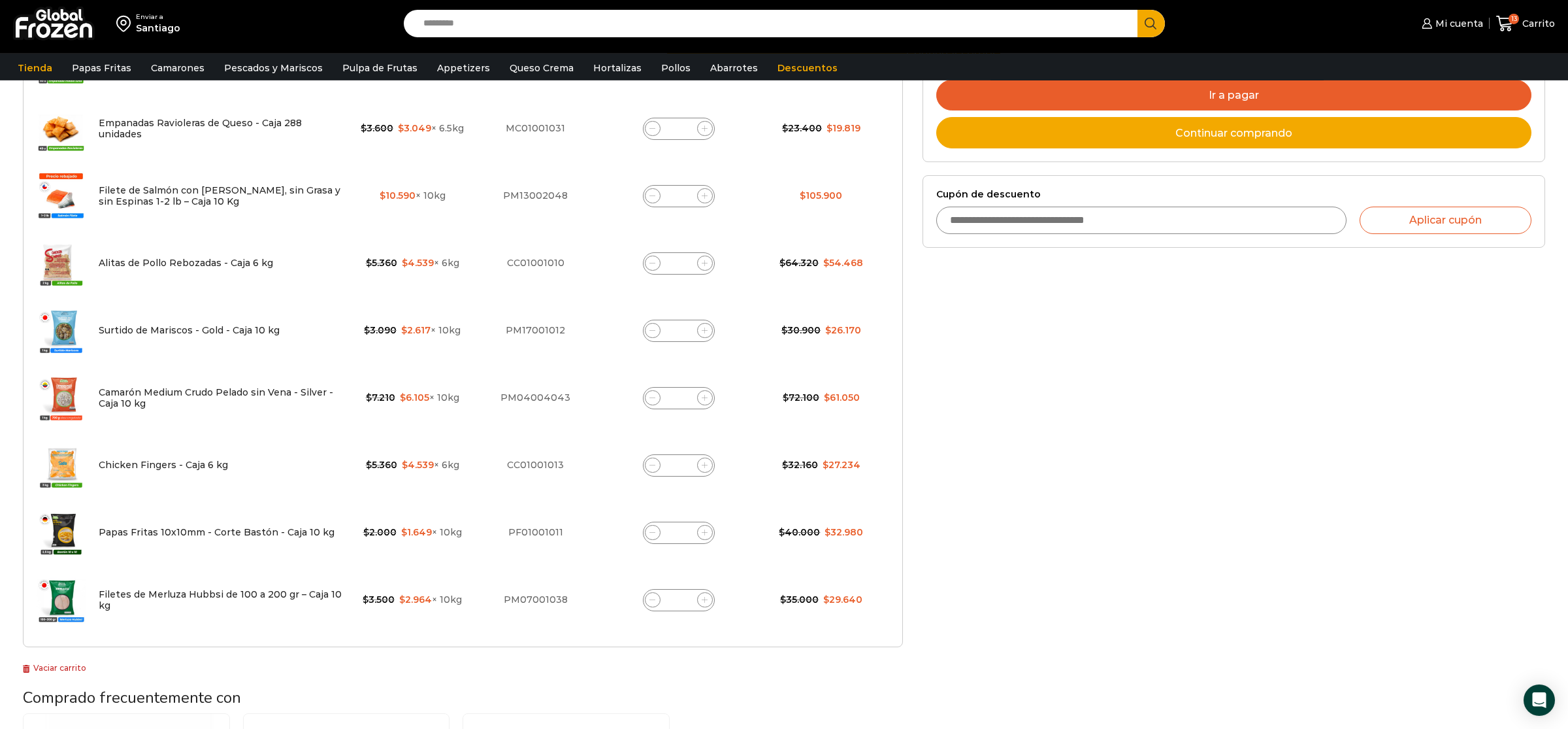
scroll to position [622, 0]
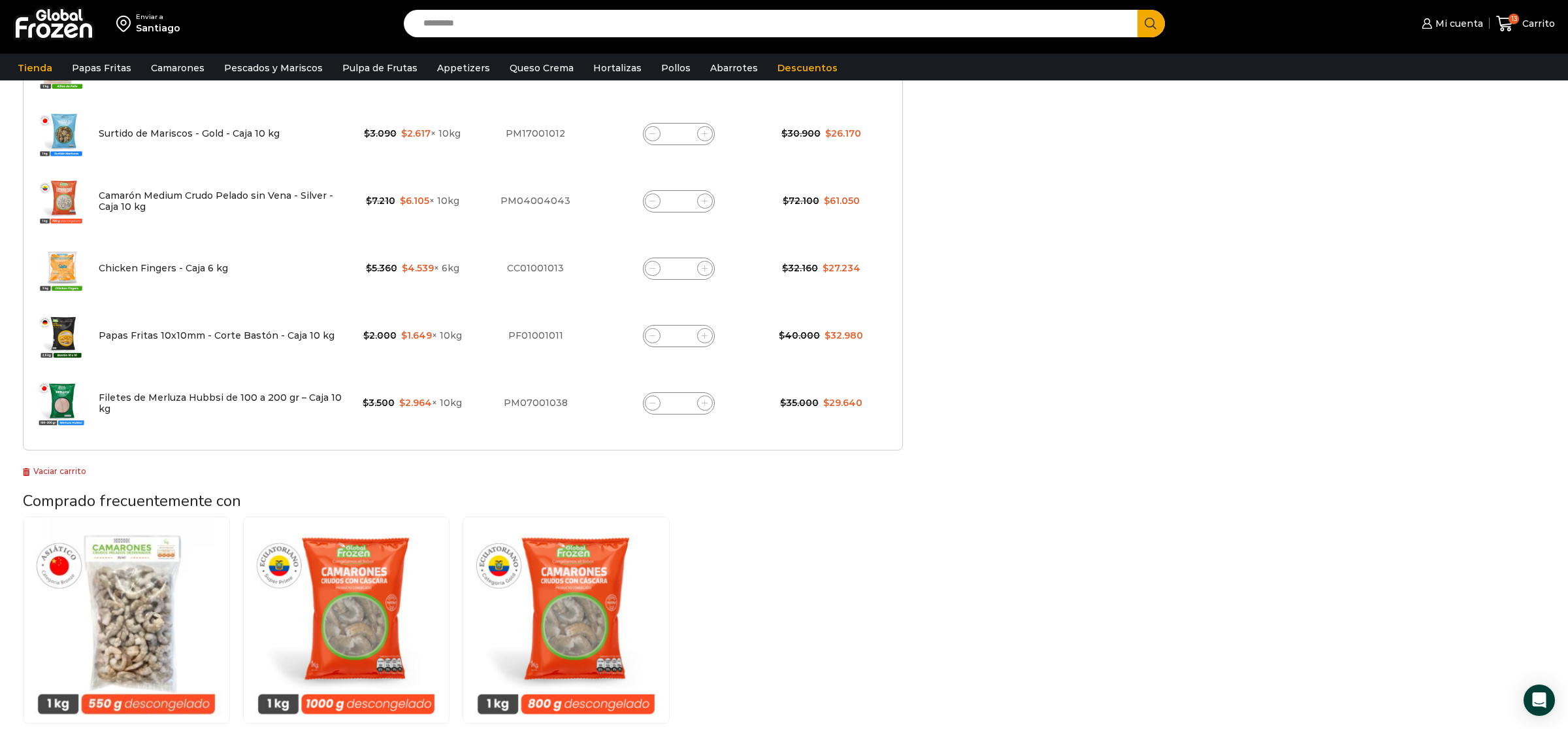
click at [649, 399] on span at bounding box center [653, 404] width 16 height 16
type input "*"
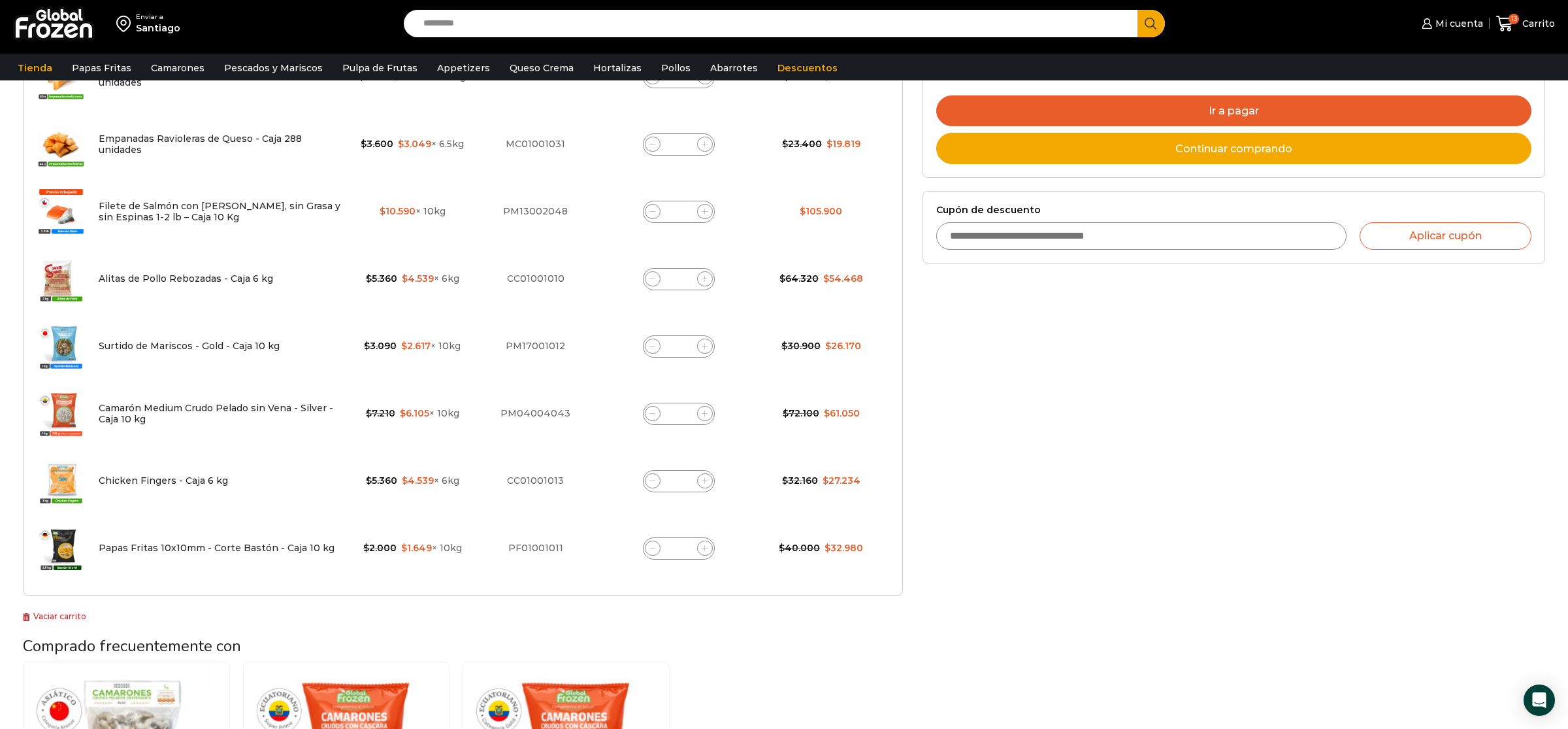
scroll to position [616, 0]
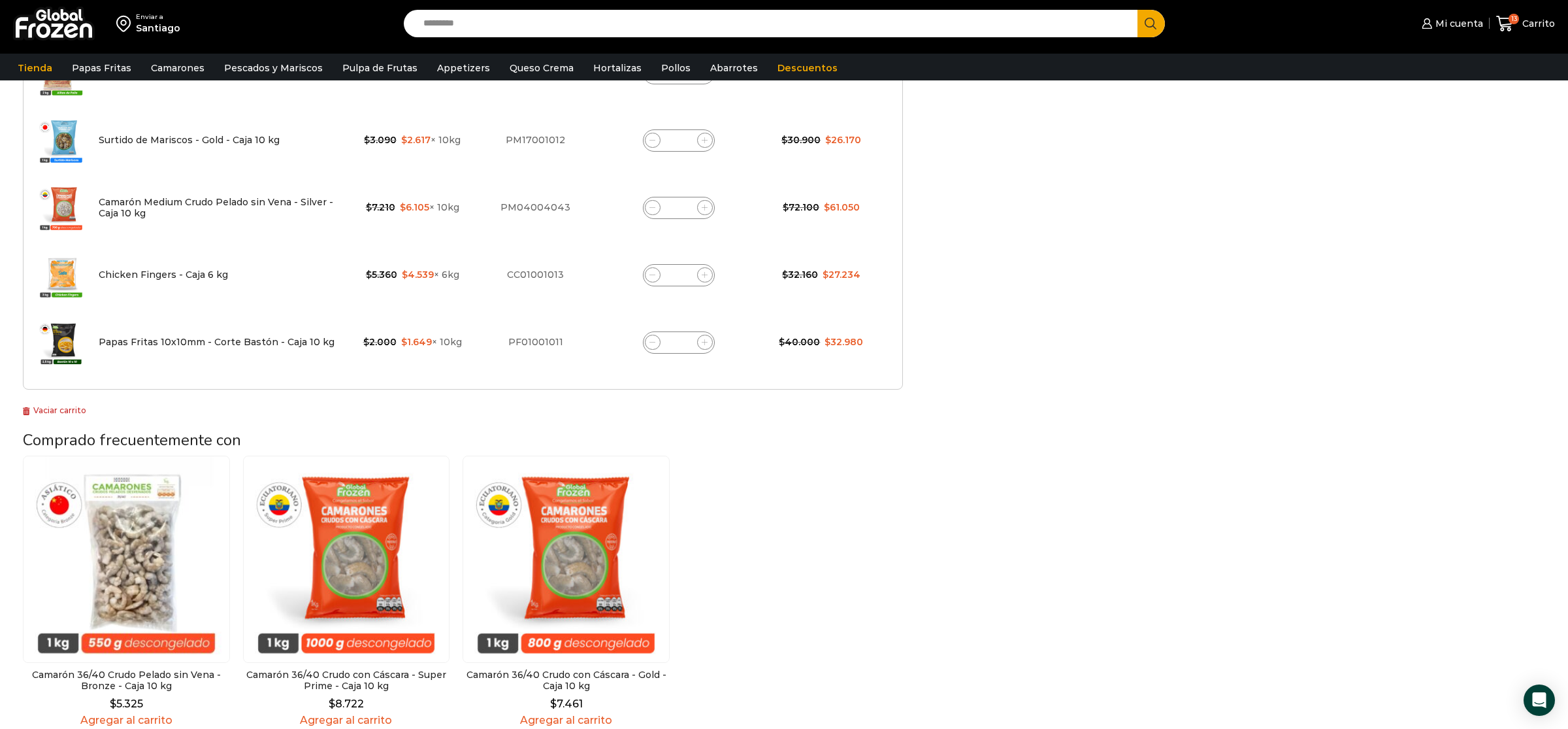
click at [655, 275] on span at bounding box center [653, 275] width 16 height 16
type input "*"
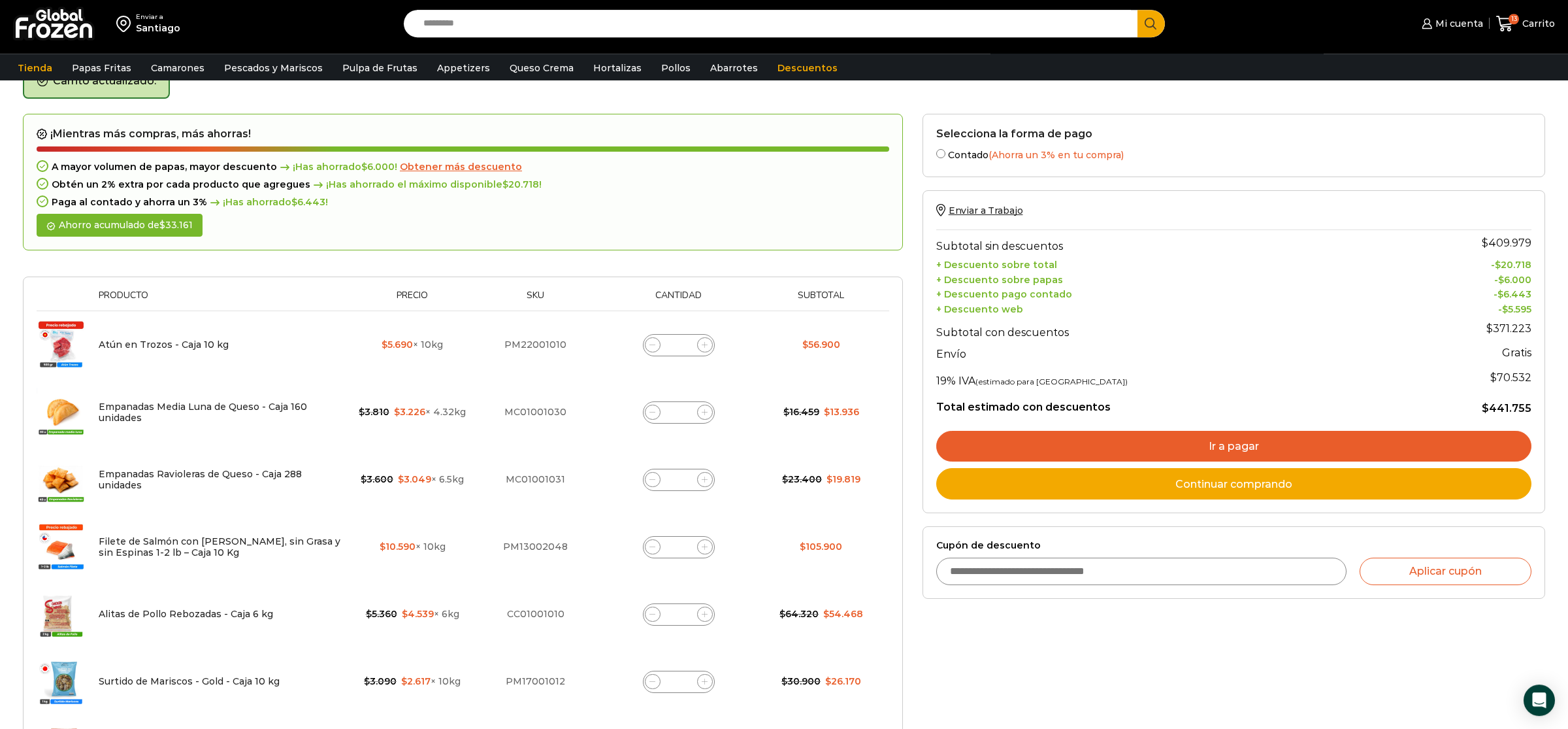
scroll to position [74, 0]
click at [659, 408] on div "Empanadas Media Luna de Queso - Caja 160 unidades cantidad *" at bounding box center [679, 413] width 72 height 22
click at [654, 409] on span at bounding box center [653, 413] width 16 height 16
type input "*"
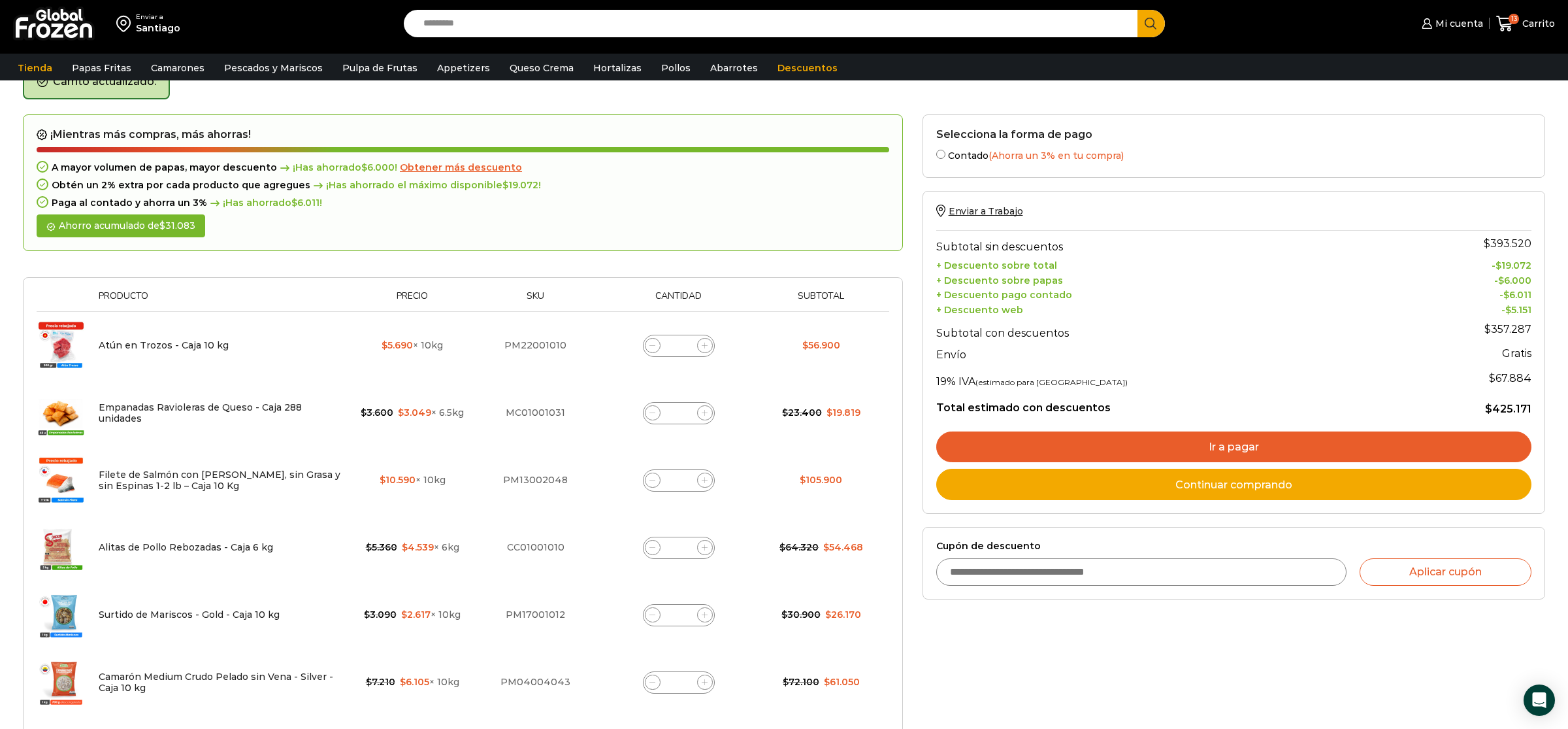
click at [652, 406] on span at bounding box center [653, 413] width 16 height 16
type input "*"
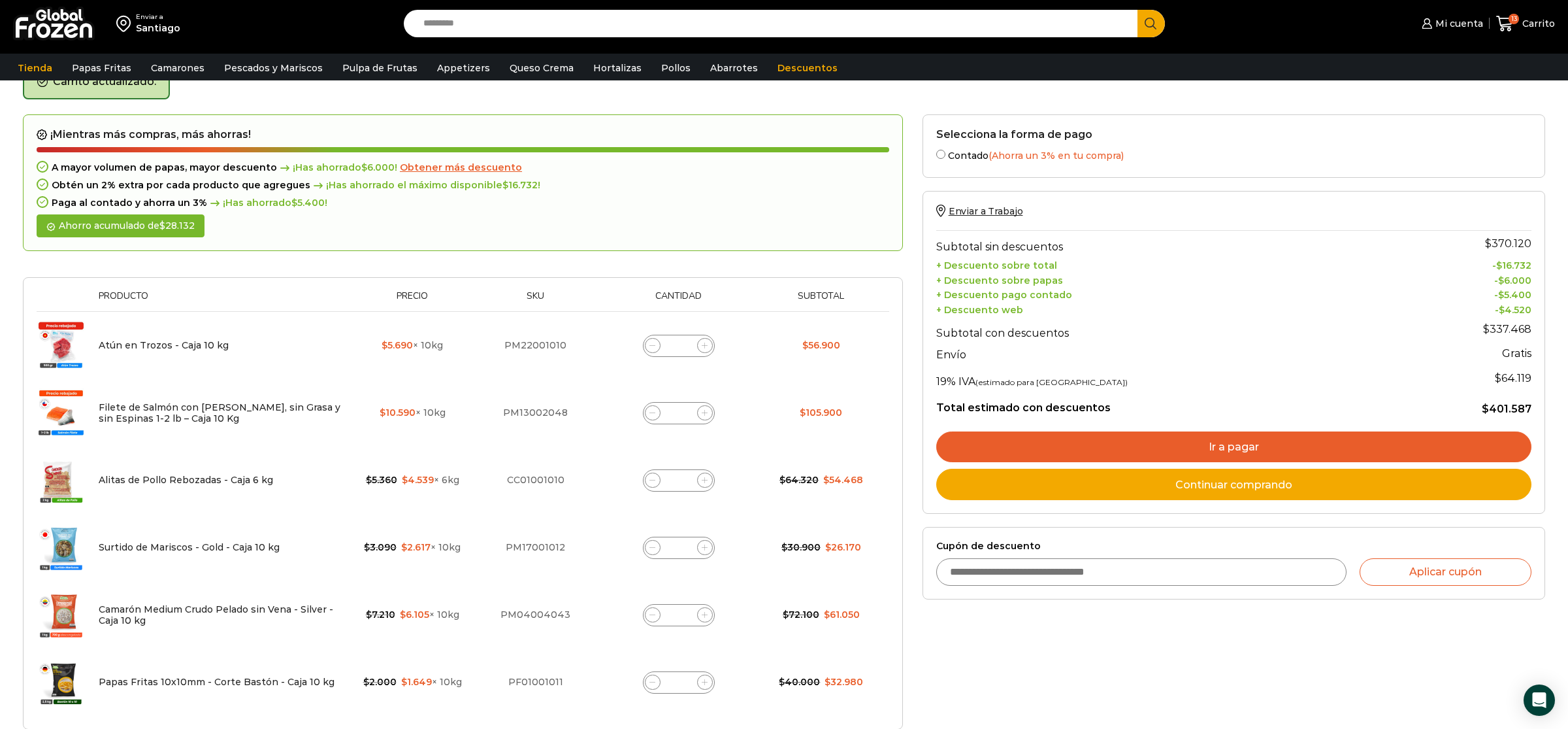
click at [658, 485] on span at bounding box center [653, 480] width 16 height 16
type input "*"
click at [658, 485] on span at bounding box center [653, 480] width 16 height 16
type input "*"
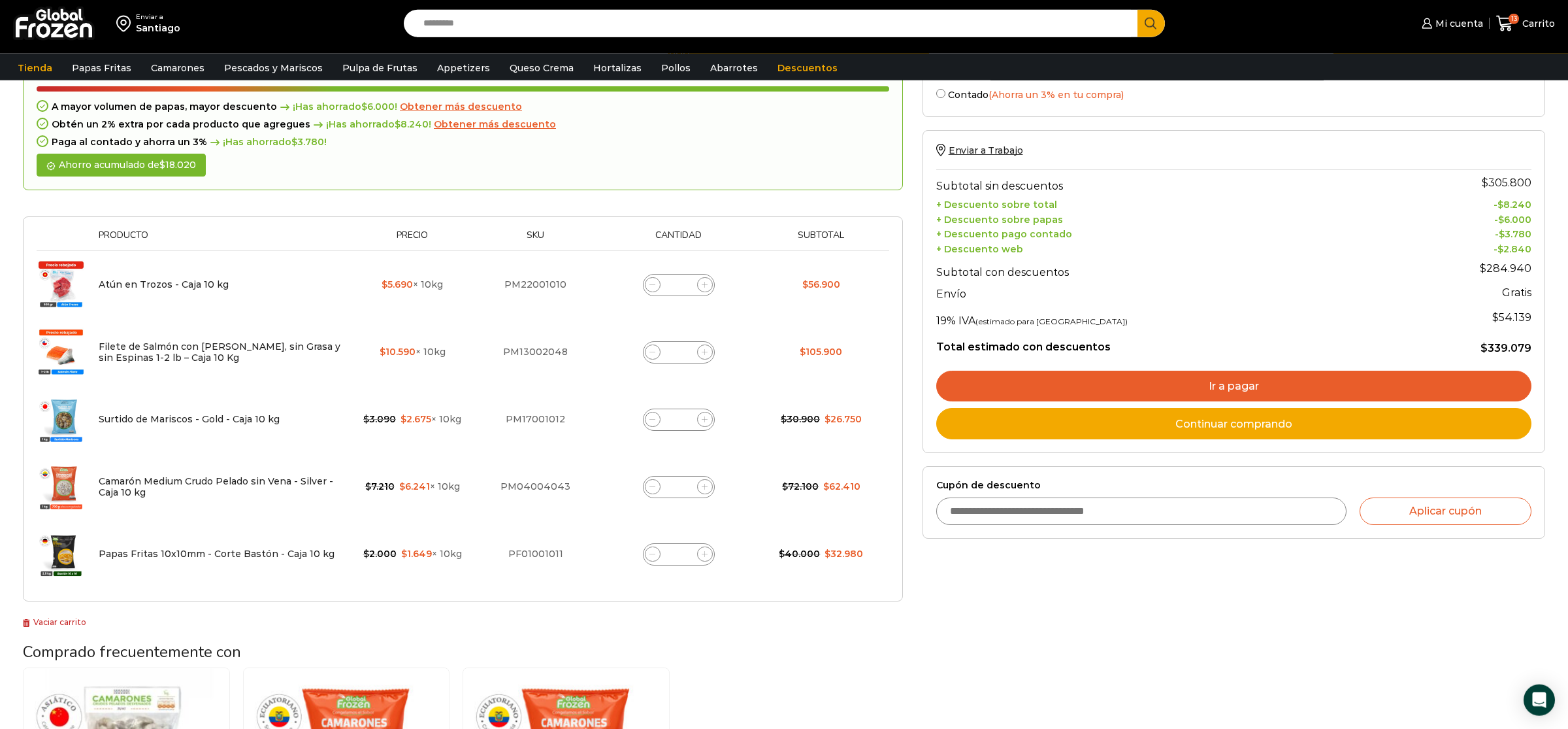
scroll to position [143, 0]
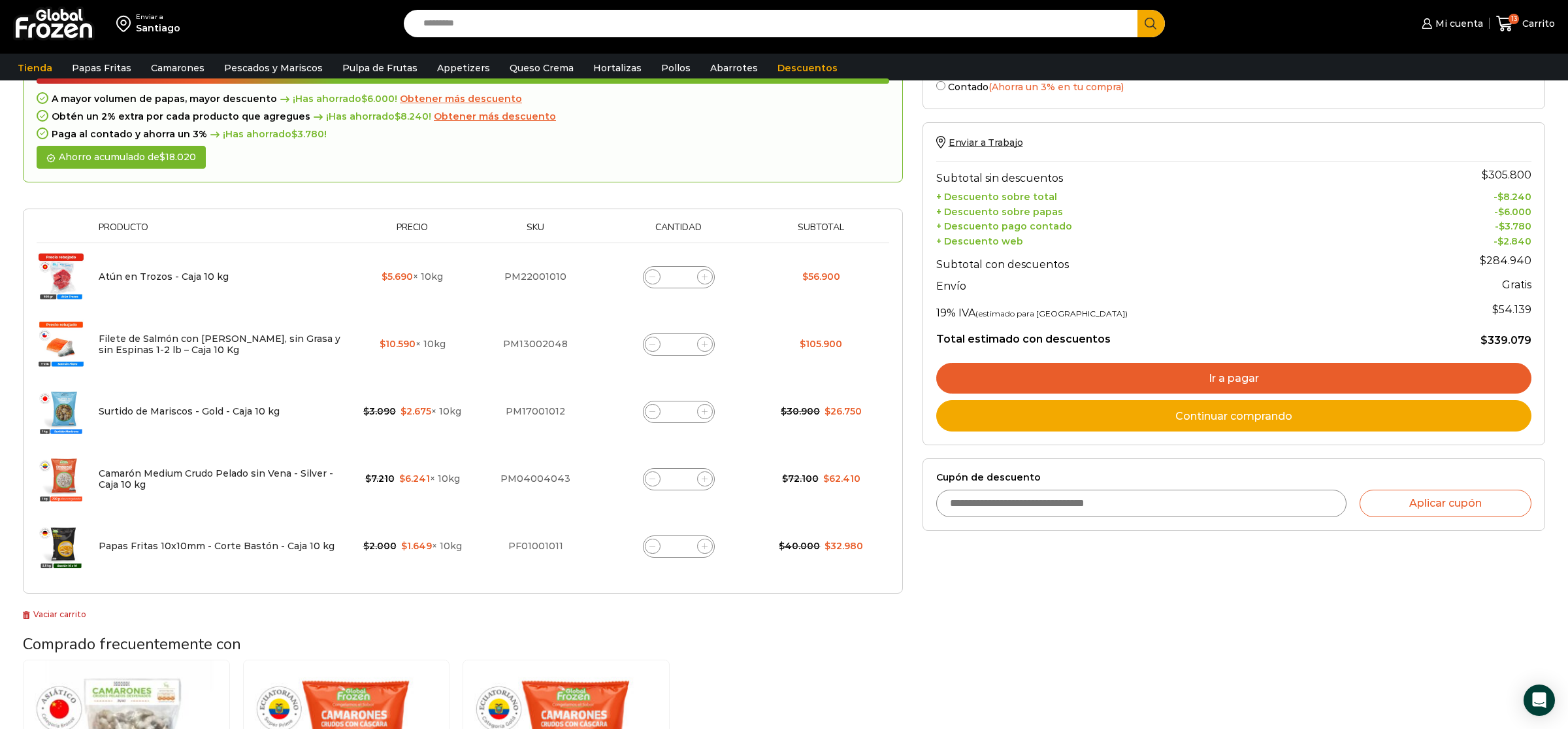
click at [650, 340] on span at bounding box center [653, 345] width 16 height 16
type input "*"
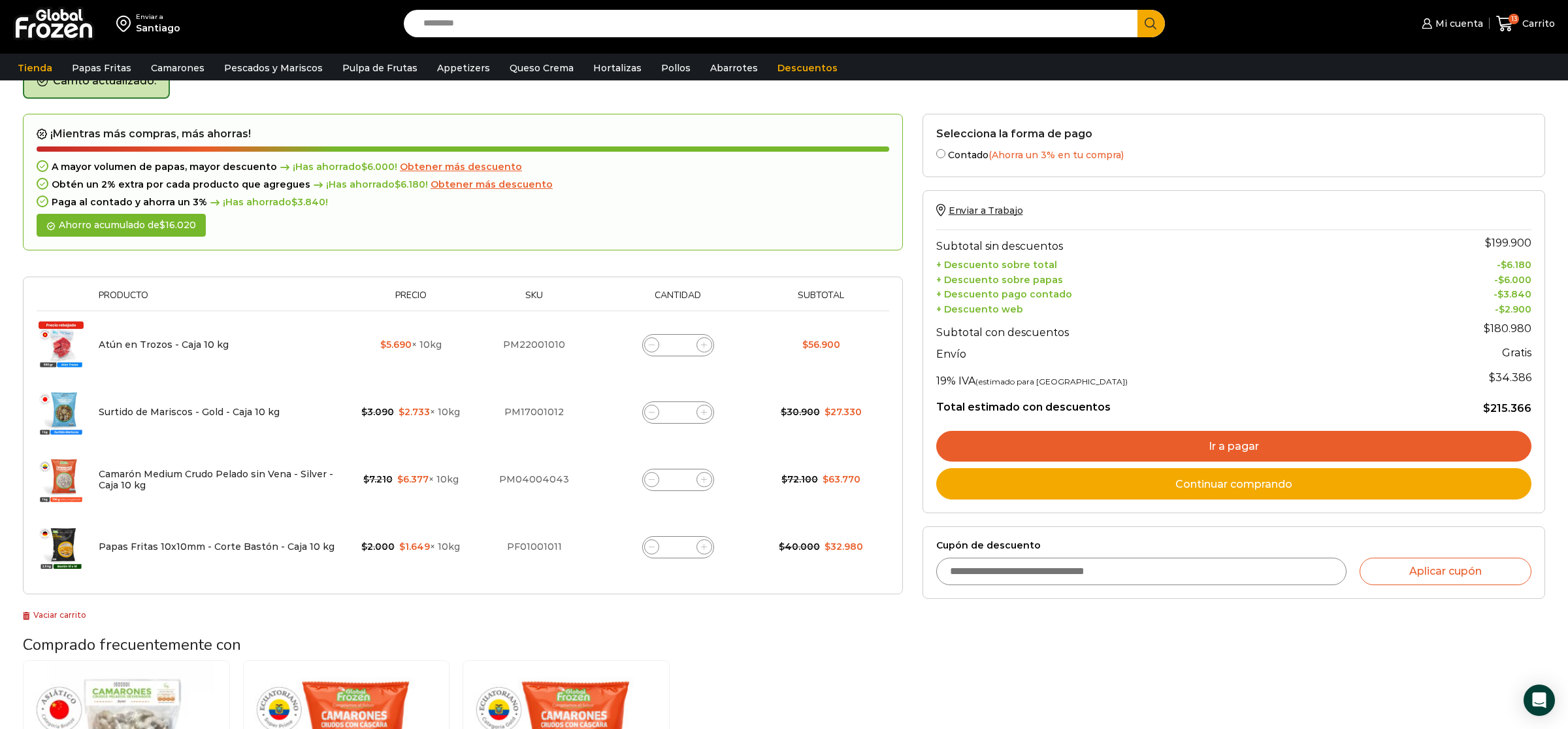
scroll to position [74, 0]
click at [645, 346] on span at bounding box center [653, 346] width 16 height 16
type input "*"
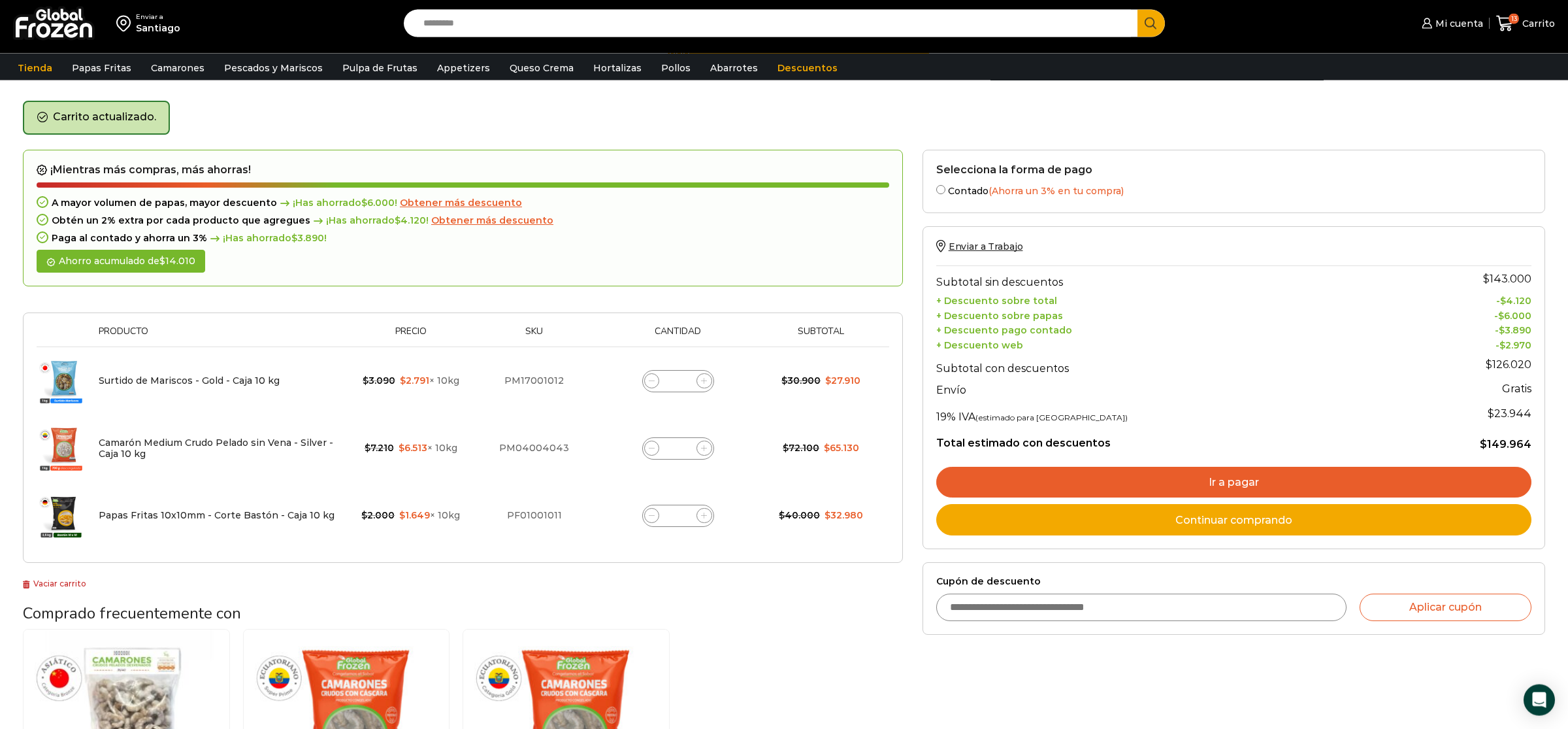
scroll to position [0, 0]
